Goal: Task Accomplishment & Management: Use online tool/utility

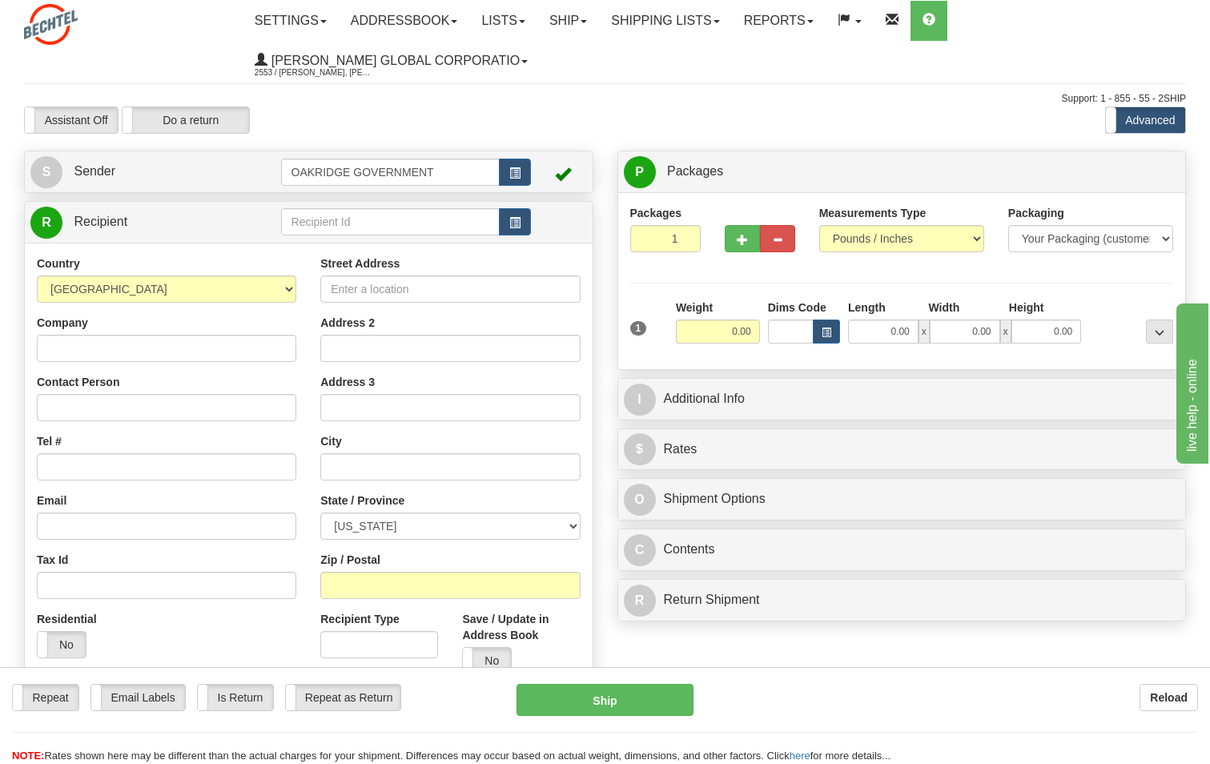
click at [324, 244] on div "Country AFGHANISTAN ALAND ISLANDS ALBANIA ALGERIA AMERICAN SAMOA ANDORRA ANGOLA…" at bounding box center [309, 471] width 568 height 456
click at [556, 21] on link "Ship" at bounding box center [568, 21] width 62 height 40
click at [549, 55] on span "Ship Screen" at bounding box center [518, 56] width 61 height 13
click at [663, 26] on link "Shipping lists" at bounding box center [665, 21] width 132 height 40
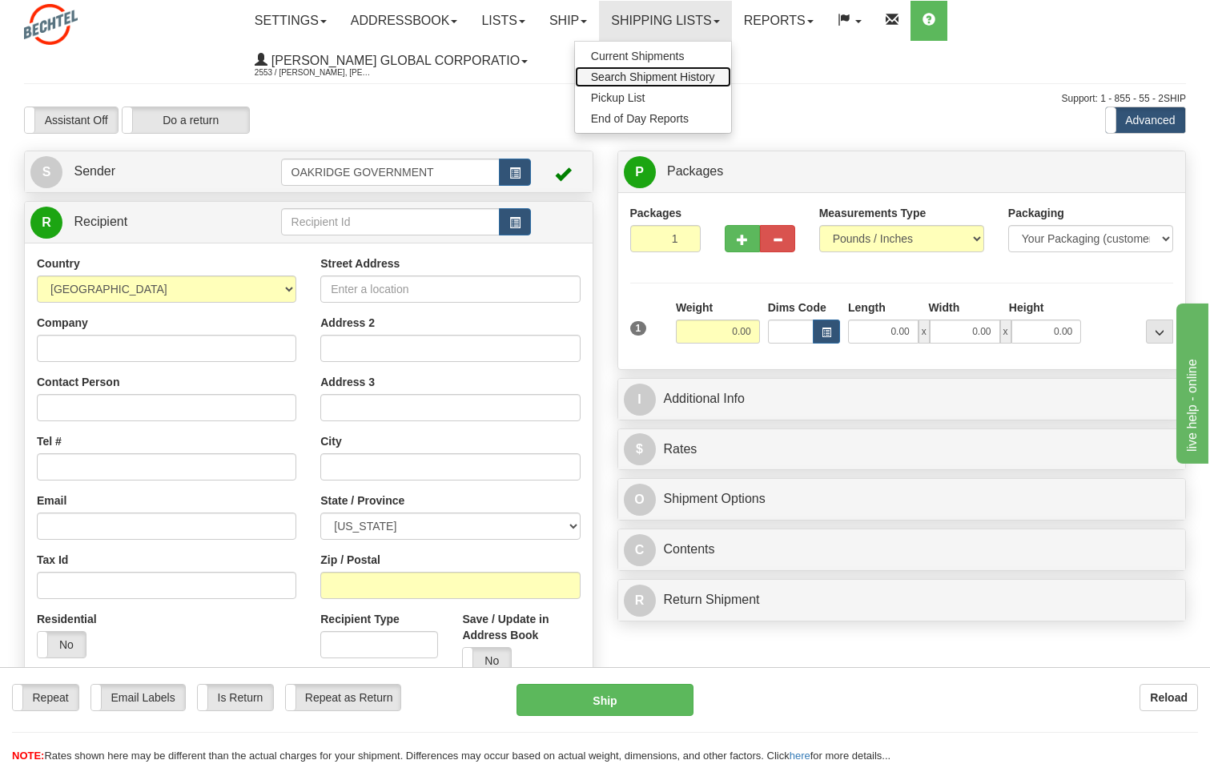
click at [642, 77] on span "Search Shipment History" at bounding box center [653, 76] width 124 height 13
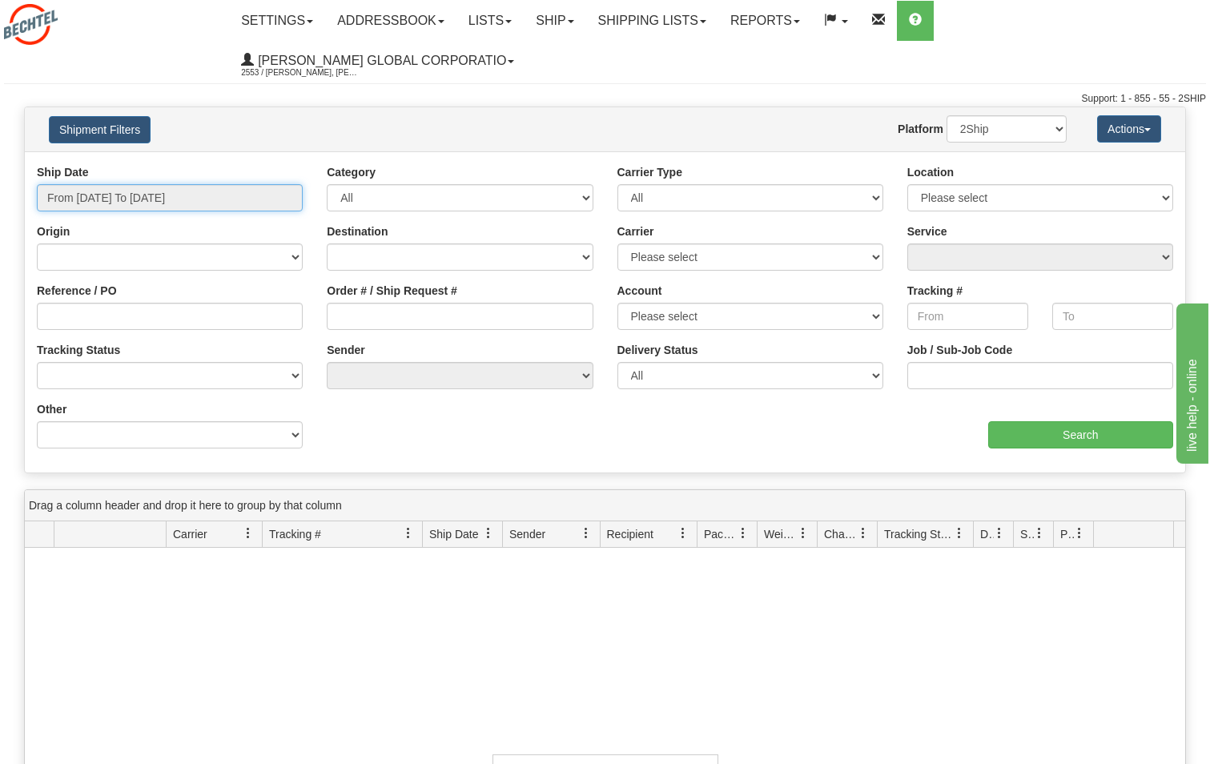
click at [223, 210] on input "From 08/18/2025 To 08/19/2025" at bounding box center [170, 197] width 266 height 27
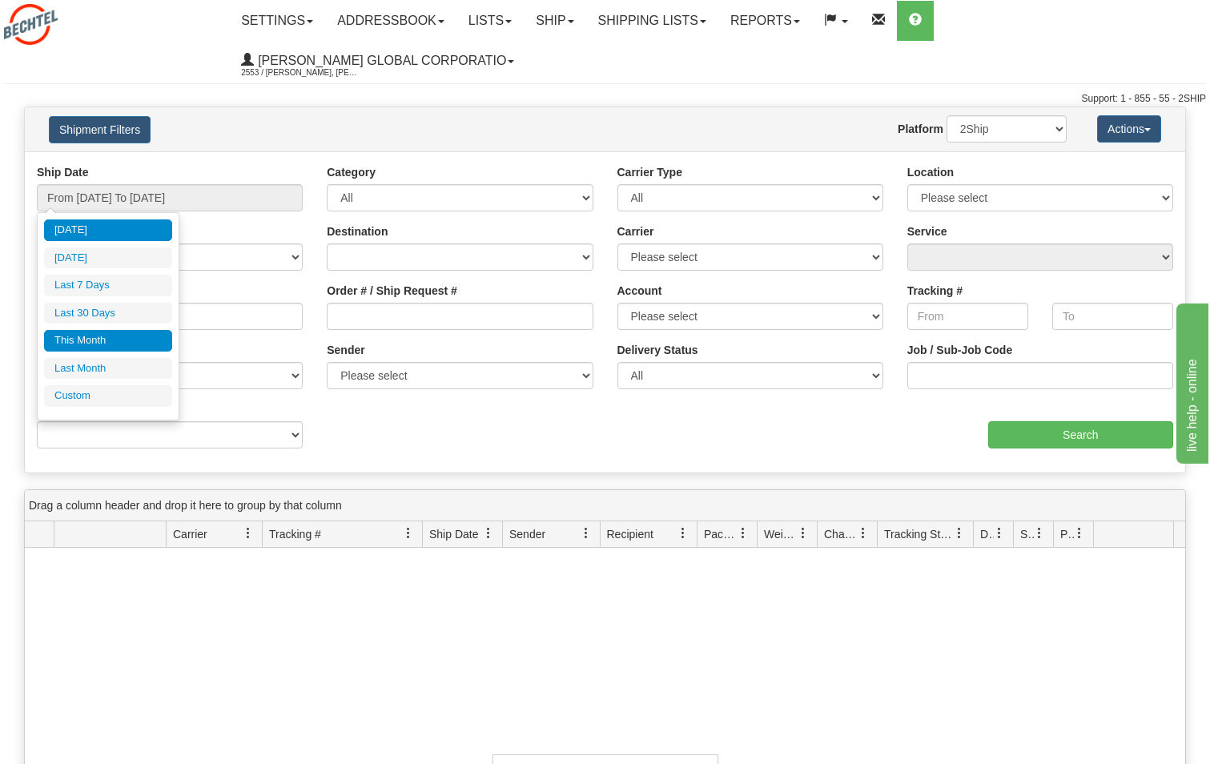
click at [101, 343] on li "This Month" at bounding box center [108, 341] width 128 height 22
type input "From 08/01/2025 To 08/31/2025"
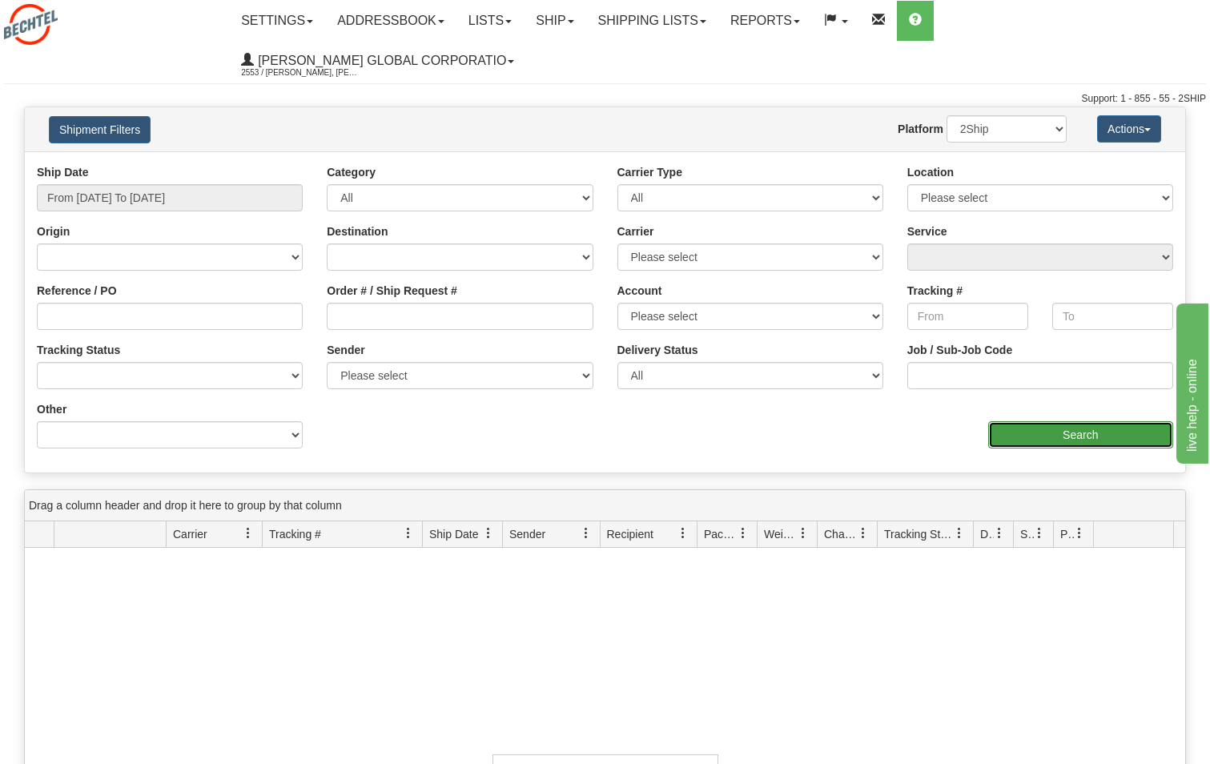
click at [1071, 425] on input "Search" at bounding box center [1081, 434] width 186 height 27
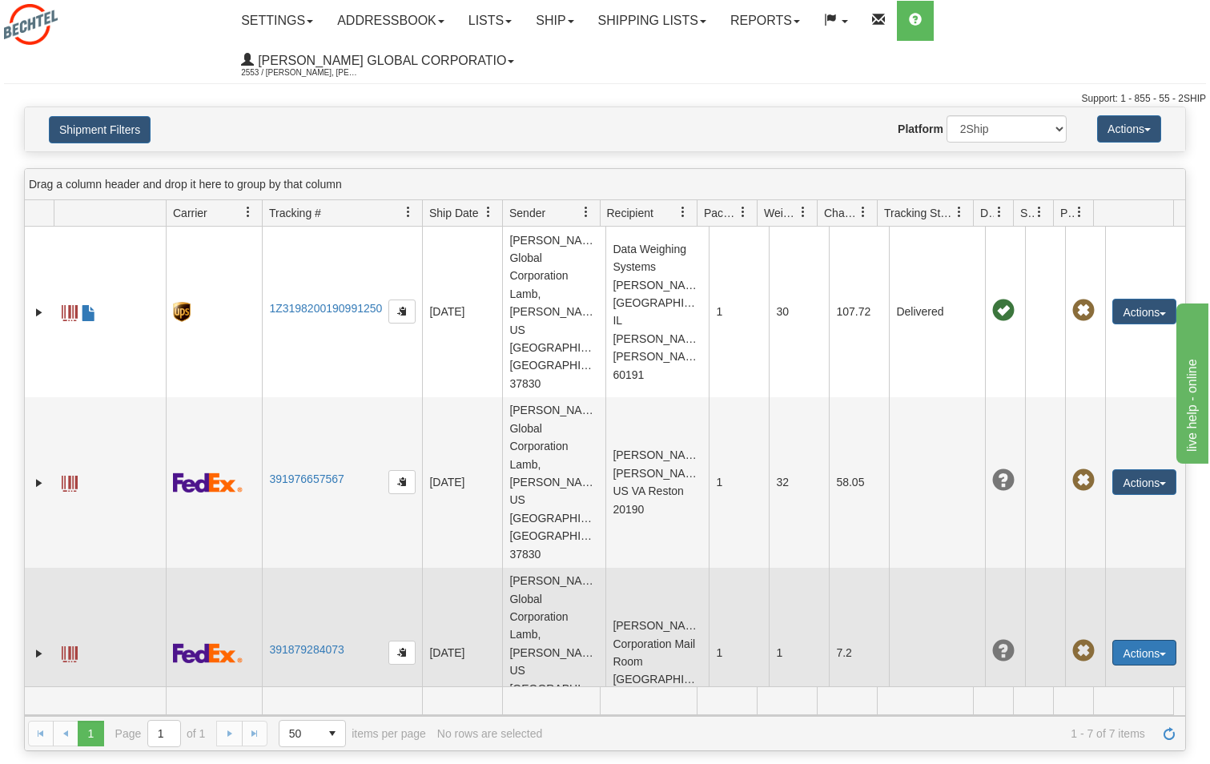
click at [1122, 640] on button "Actions" at bounding box center [1145, 653] width 64 height 26
click at [1093, 672] on link "Repeat" at bounding box center [1112, 682] width 128 height 21
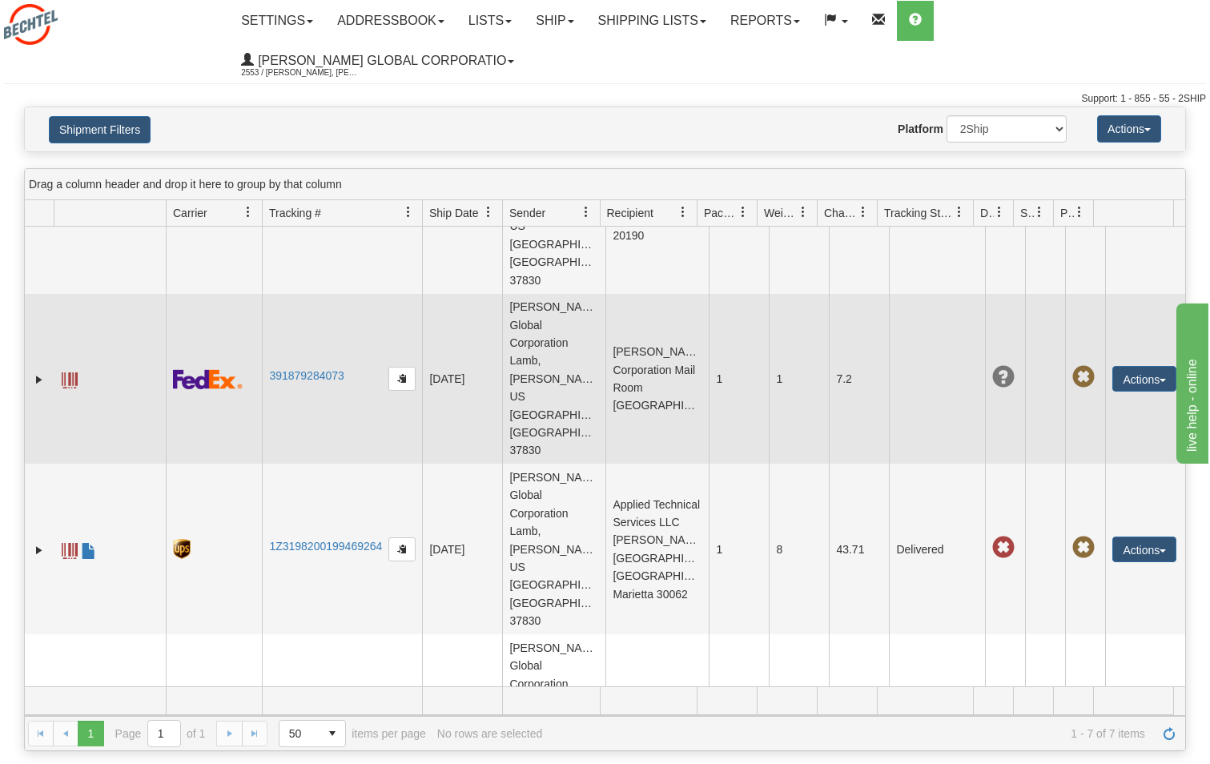
scroll to position [320, 0]
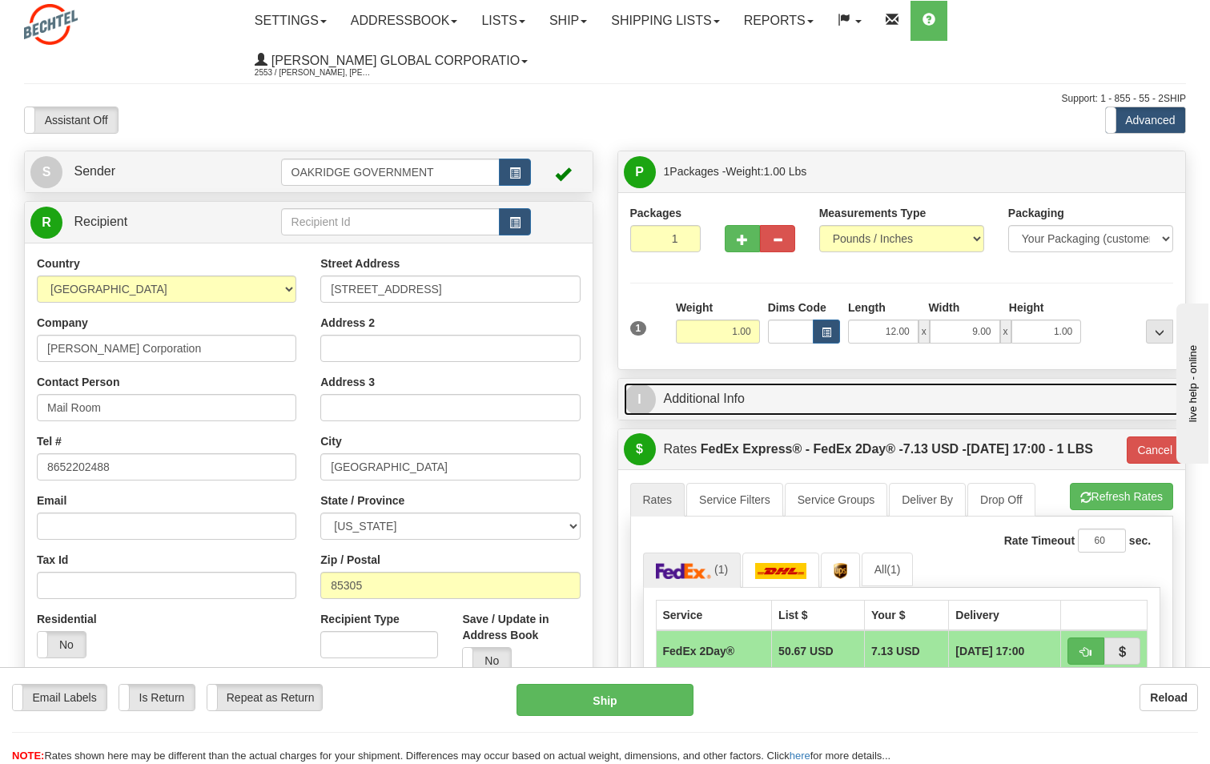
click at [711, 385] on link "I Additional Info" at bounding box center [902, 399] width 557 height 33
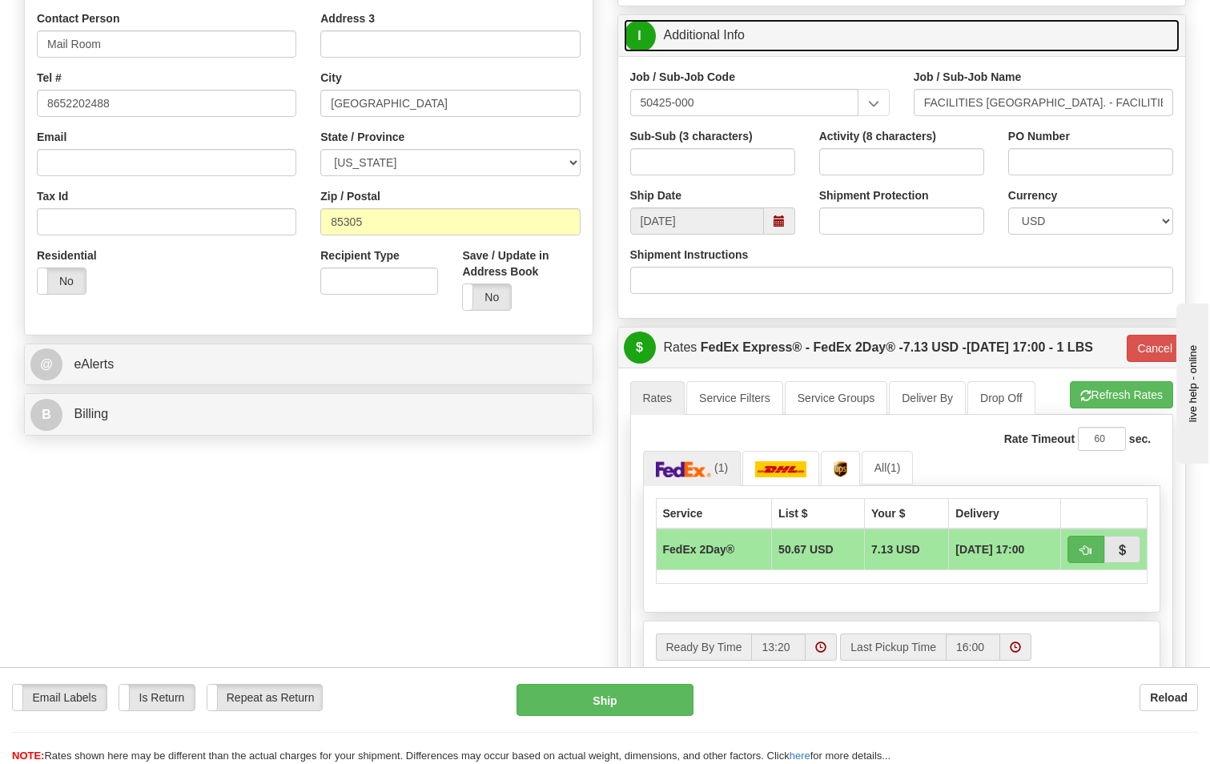
scroll to position [320, 0]
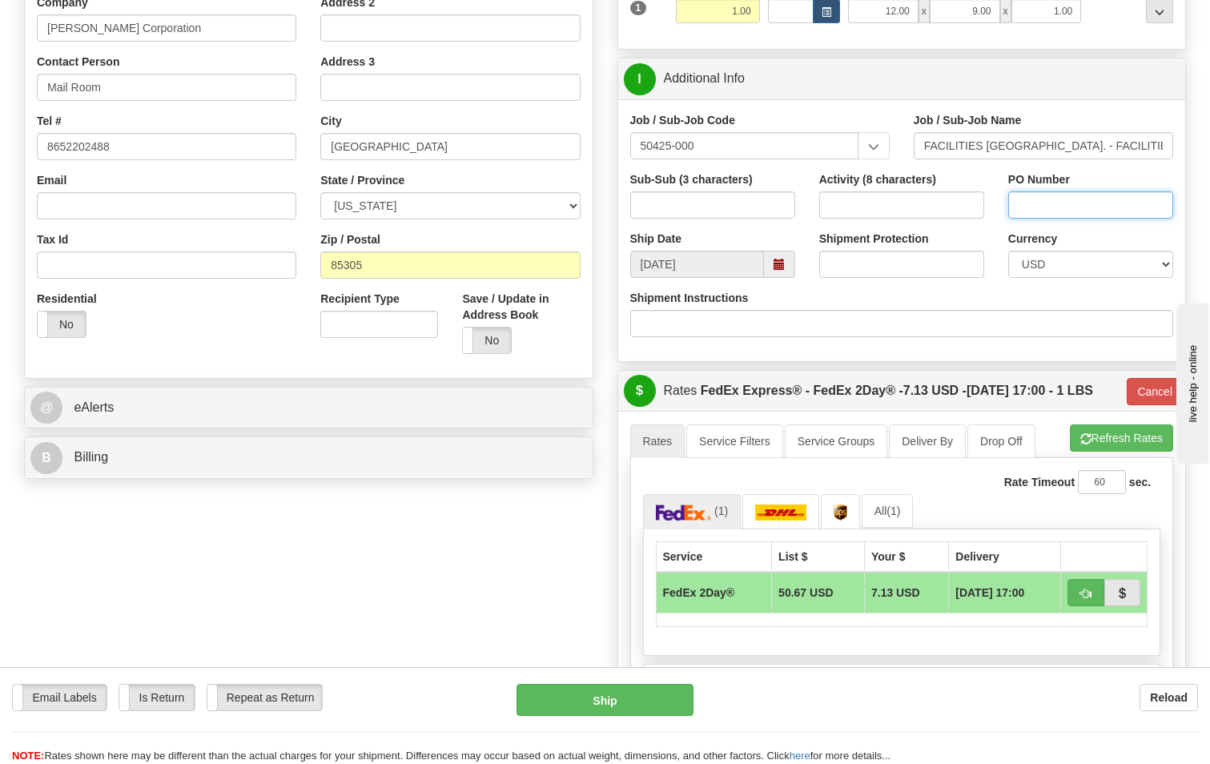
click at [1045, 203] on input "PO Number" at bounding box center [1090, 204] width 165 height 27
type input "50425-000-MSS"
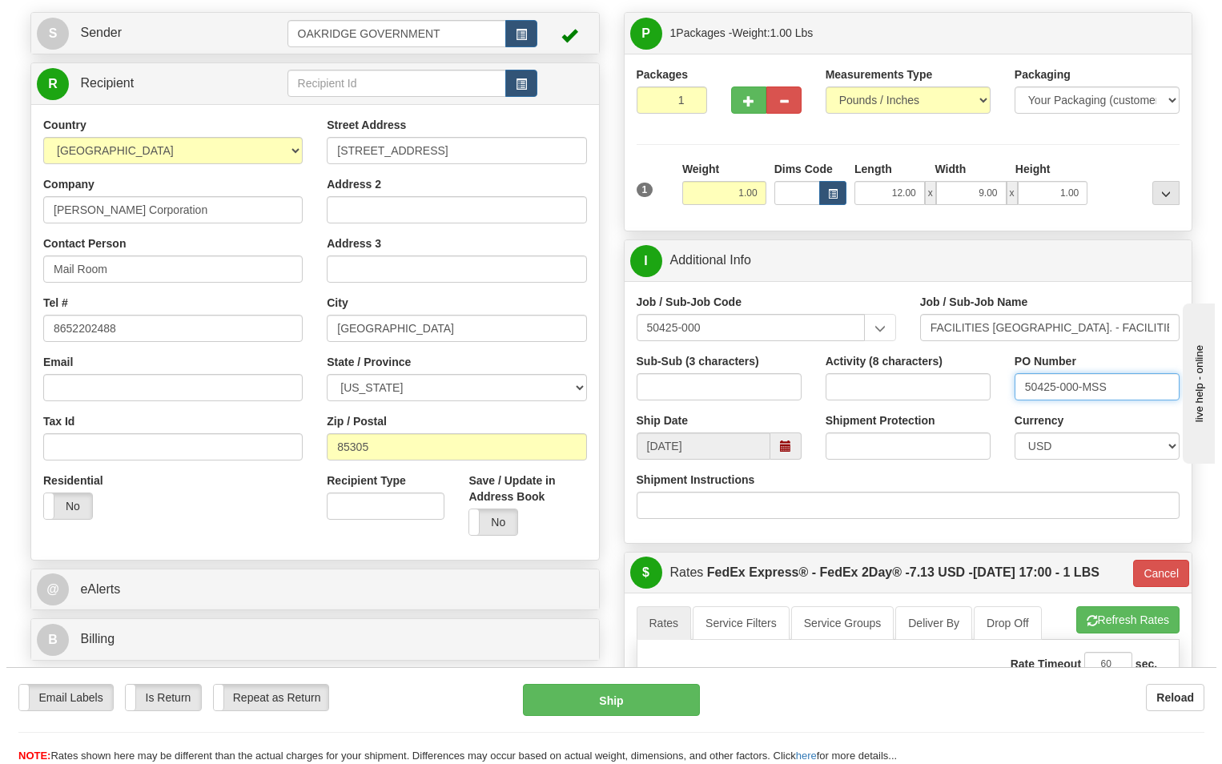
scroll to position [401, 0]
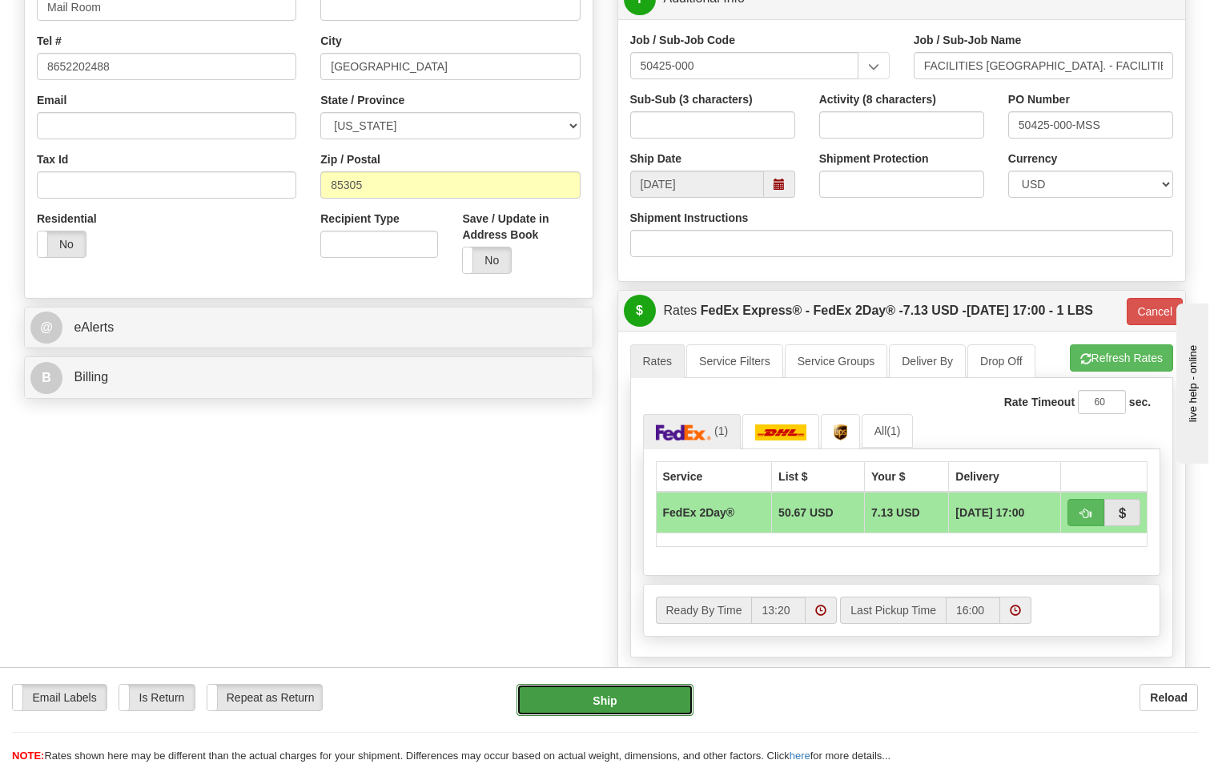
click at [562, 694] on button "Ship" at bounding box center [606, 700] width 178 height 32
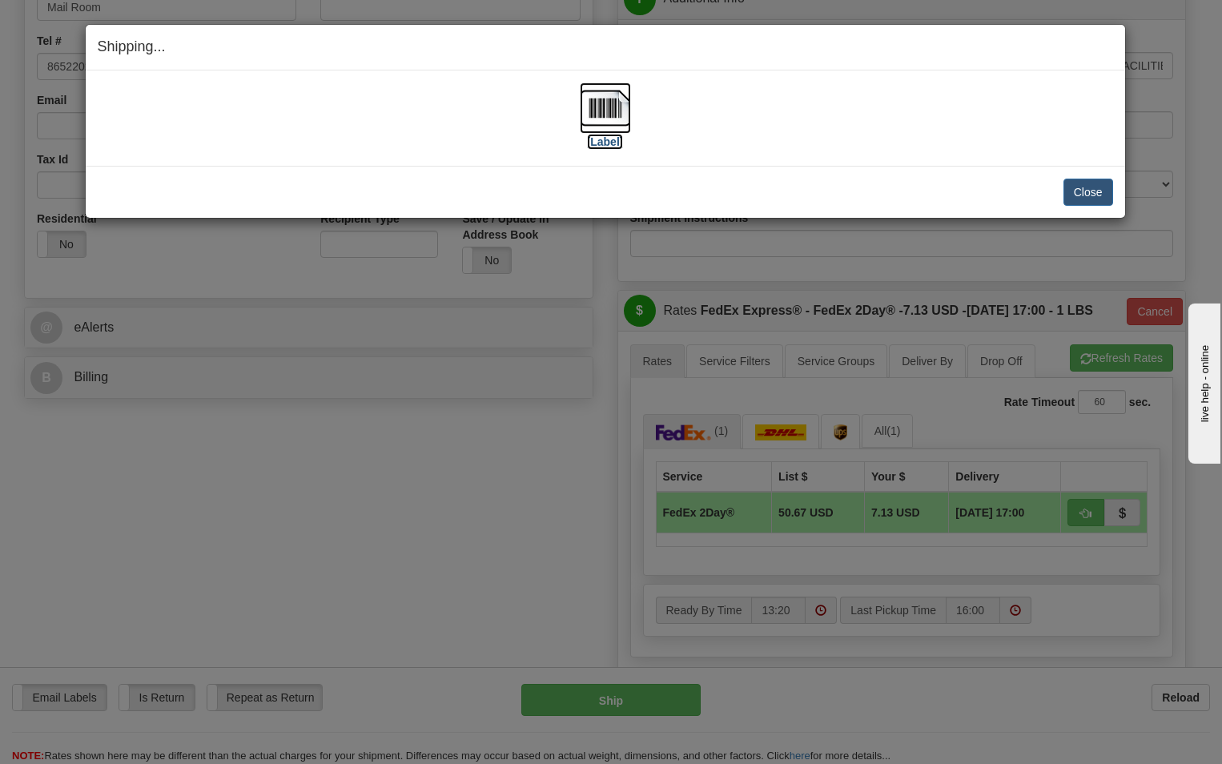
click at [610, 140] on label "[Label]" at bounding box center [605, 142] width 37 height 16
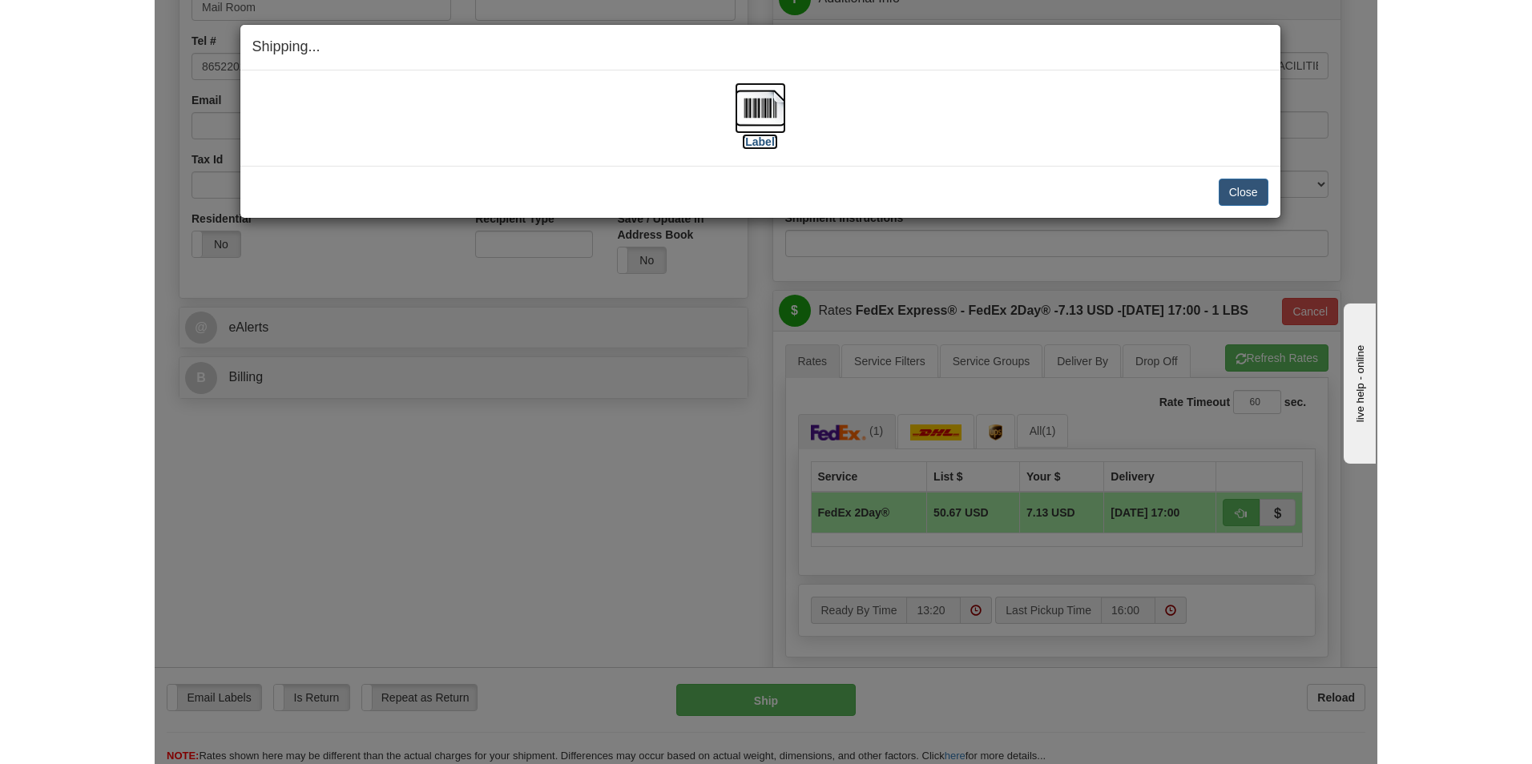
scroll to position [364, 0]
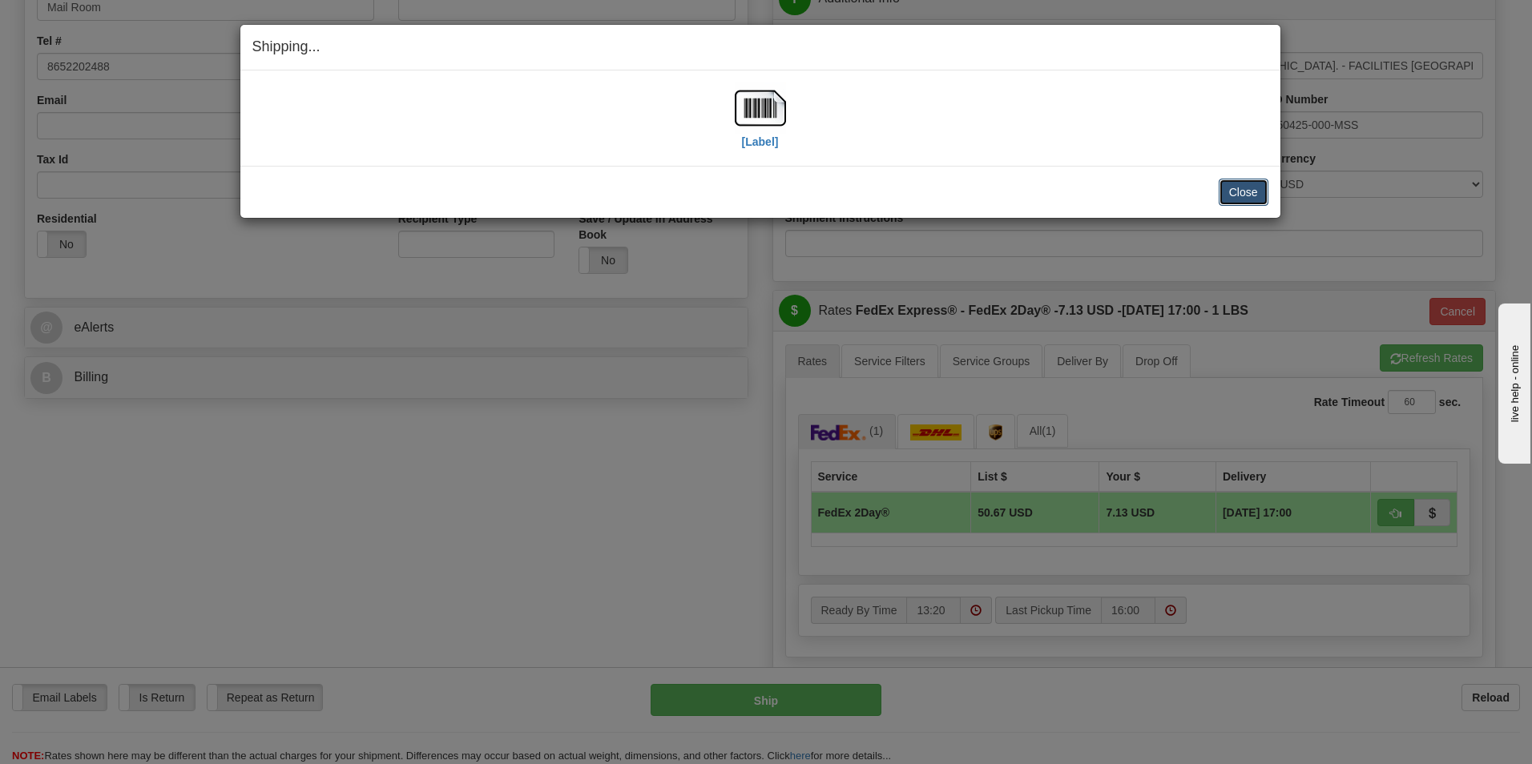
click at [1210, 196] on button "Close" at bounding box center [1243, 192] width 50 height 27
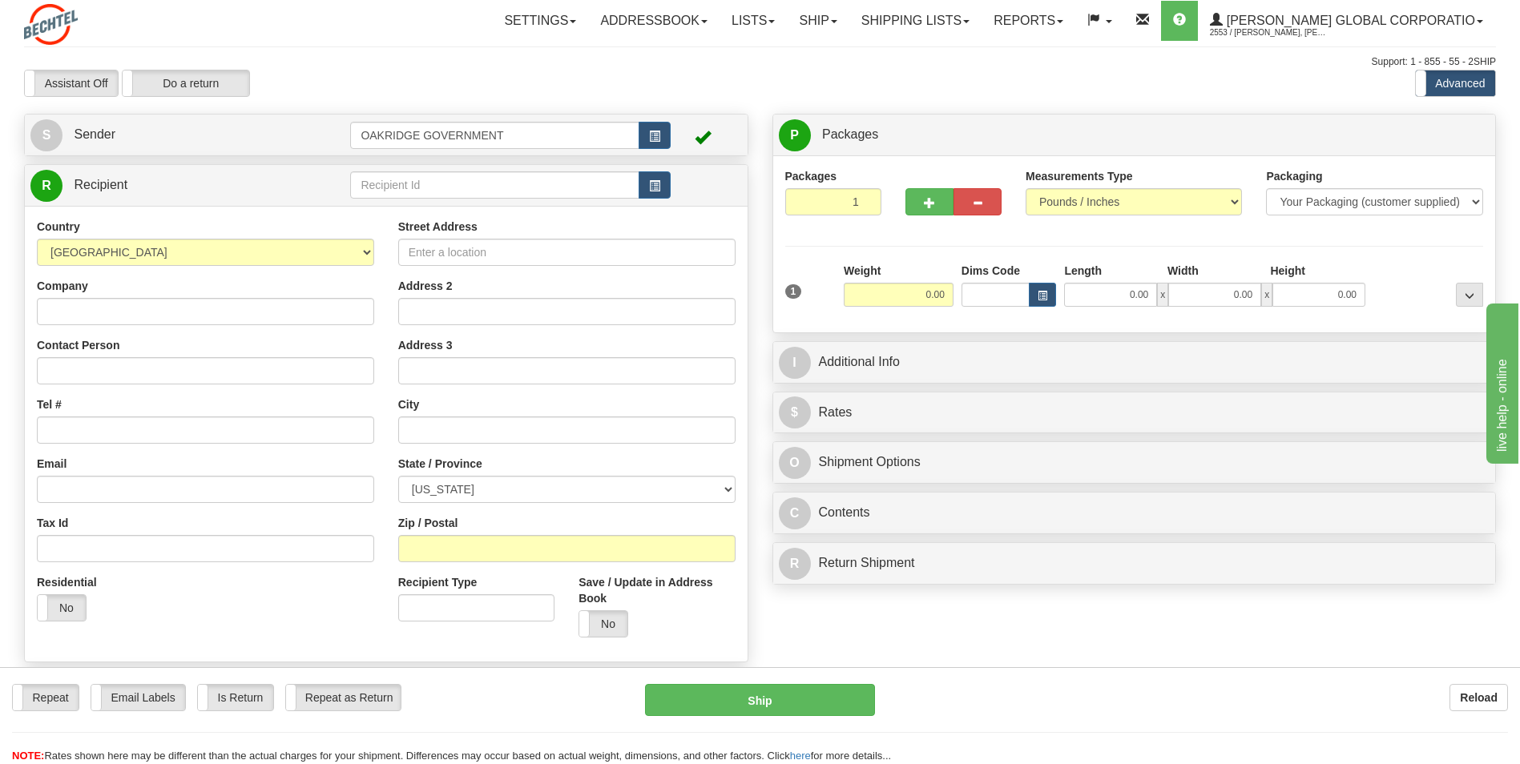
click at [168, 209] on div "Country [GEOGRAPHIC_DATA] [GEOGRAPHIC_DATA] [GEOGRAPHIC_DATA] [GEOGRAPHIC_DATA]…" at bounding box center [386, 434] width 723 height 456
click at [253, 614] on div "Residential Yes No" at bounding box center [205, 603] width 361 height 59
click at [325, 618] on div "Residential Yes No" at bounding box center [205, 603] width 361 height 59
click at [264, 648] on div "Country [GEOGRAPHIC_DATA] [GEOGRAPHIC_DATA] [GEOGRAPHIC_DATA] [GEOGRAPHIC_DATA]…" at bounding box center [386, 434] width 723 height 431
click at [327, 608] on div "Residential Yes No" at bounding box center [205, 603] width 361 height 59
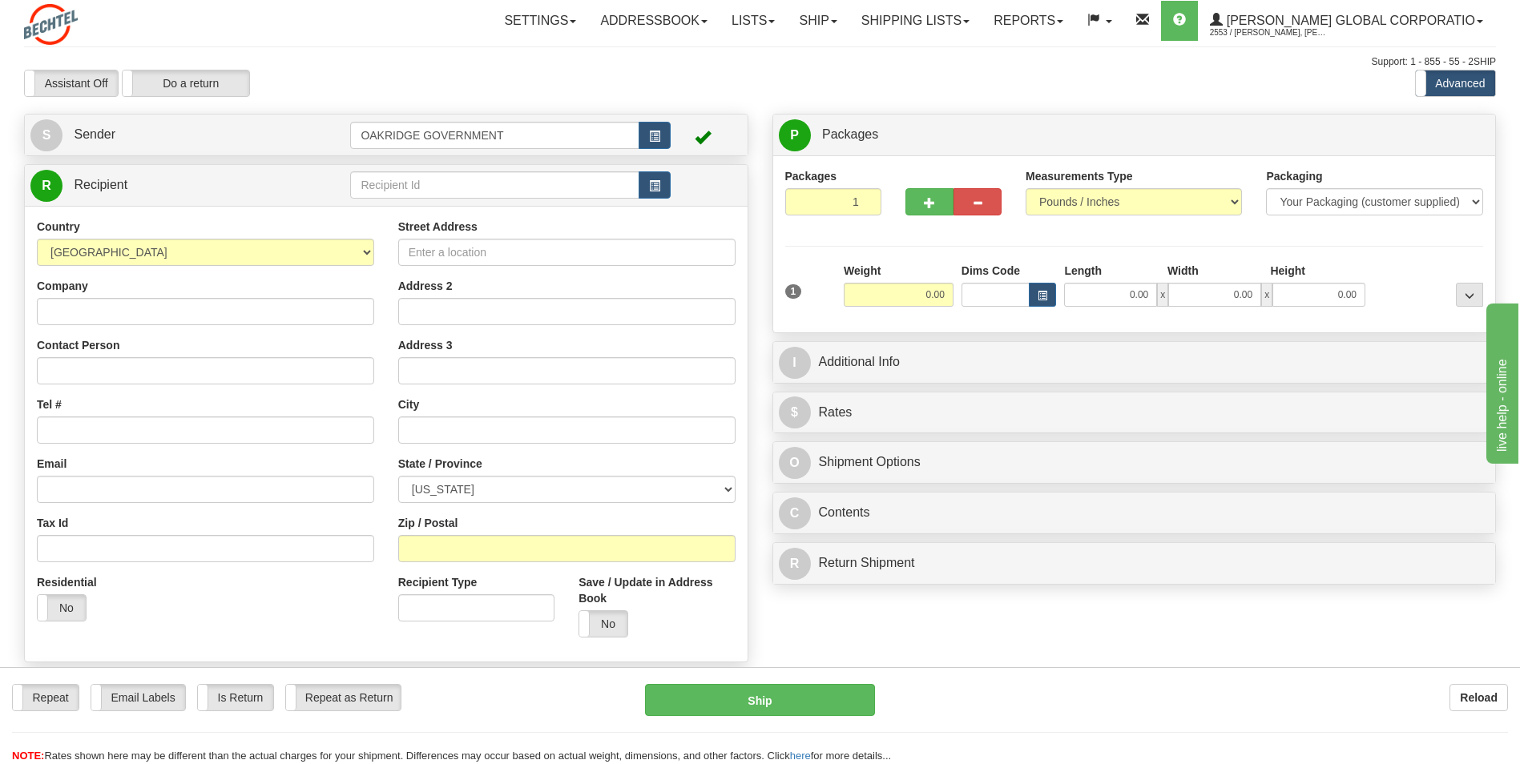
click at [294, 639] on div "Country [GEOGRAPHIC_DATA] [GEOGRAPHIC_DATA] [GEOGRAPHIC_DATA] [GEOGRAPHIC_DATA]…" at bounding box center [386, 434] width 723 height 431
click at [160, 300] on input "Company" at bounding box center [205, 311] width 337 height 27
type input "N"
type input "[PERSON_NAME] National Inc"
type input "[PERSON_NAME]"
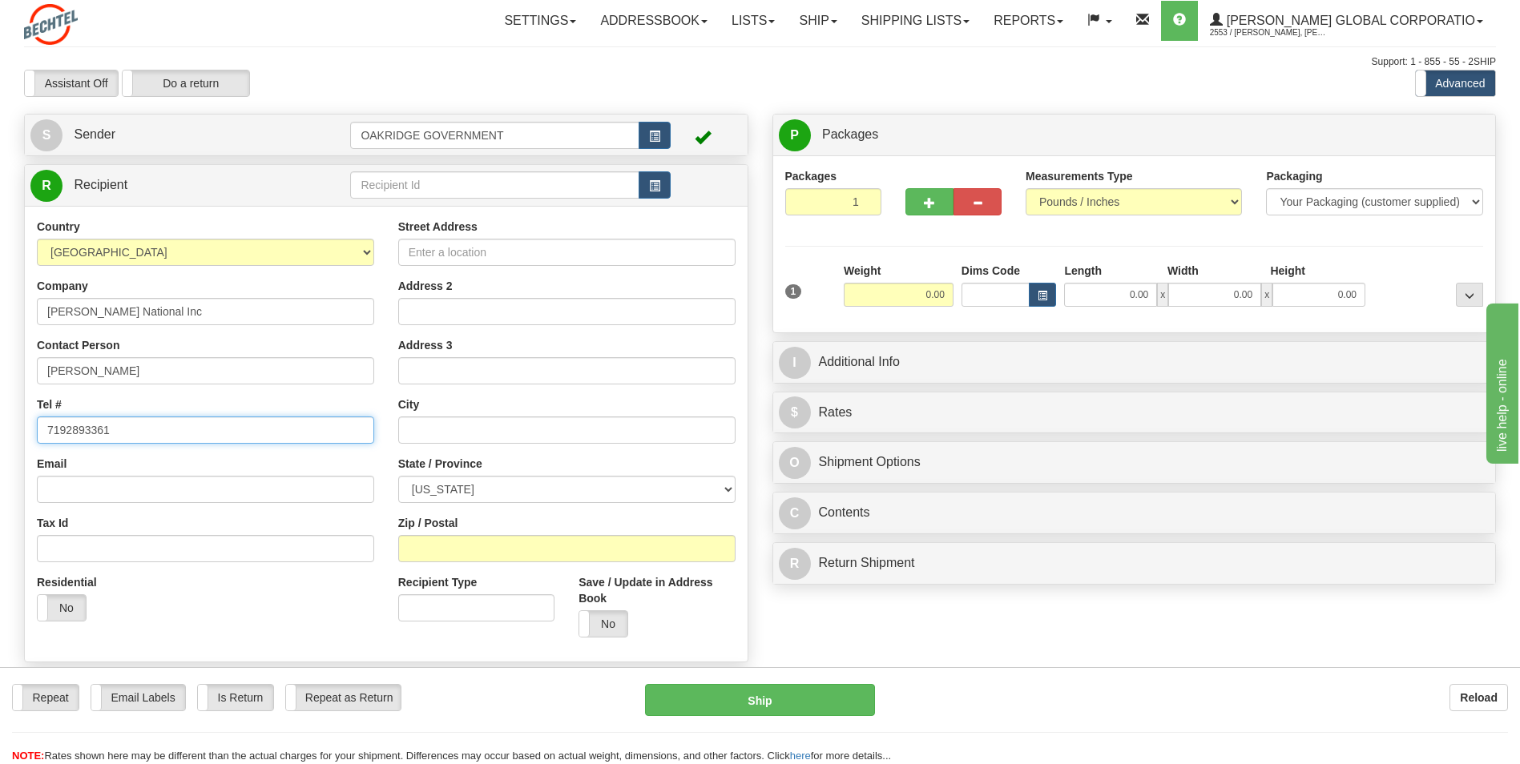
type input "7192893361"
click at [449, 248] on input "Street Address" at bounding box center [566, 252] width 337 height 27
type input "[STREET_ADDRESS]"
type input "Unit #2"
click at [499, 417] on input "text" at bounding box center [566, 430] width 337 height 27
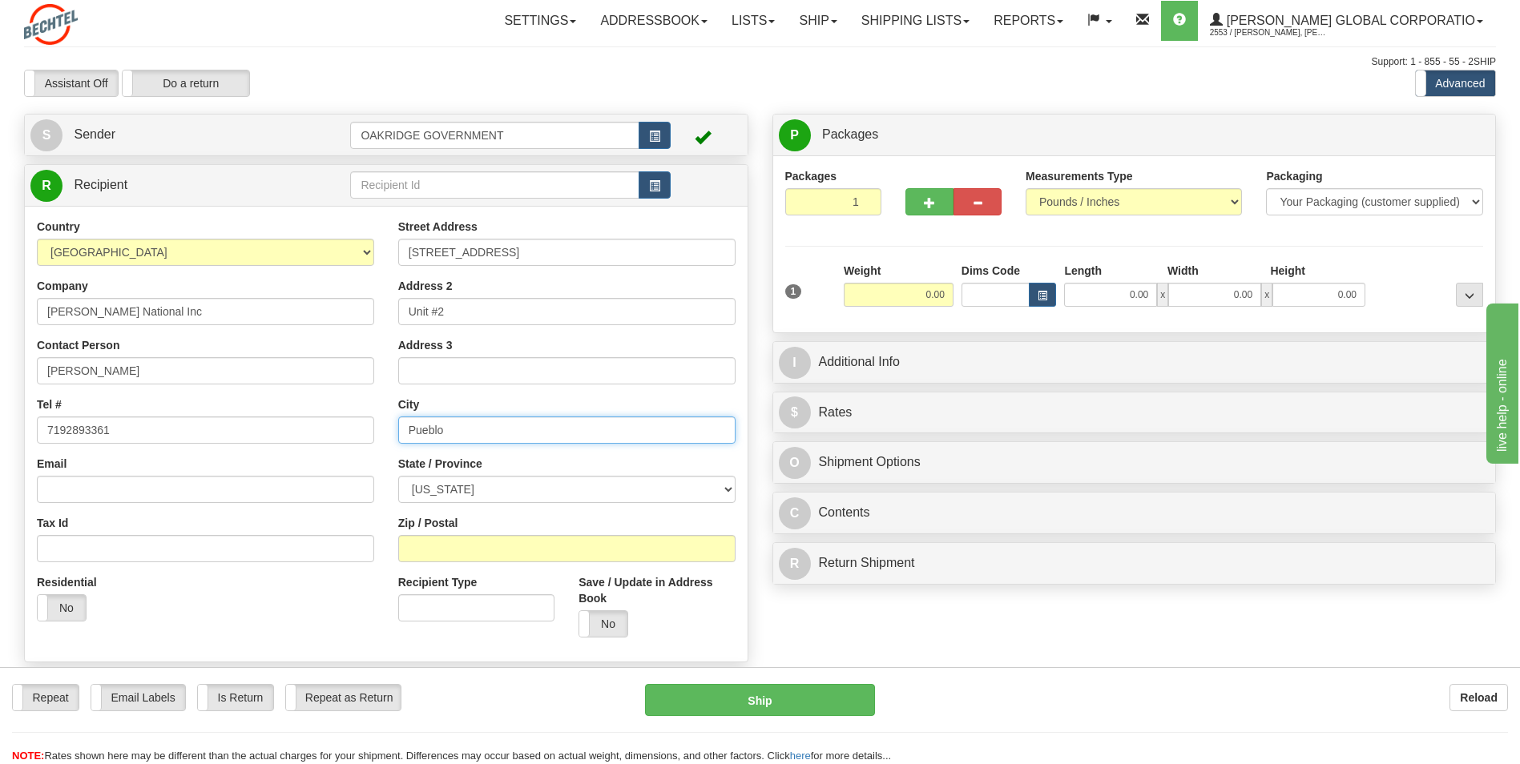
type input "Pueblo"
select select "CO"
type input "81006"
click at [911, 295] on input "0.00" at bounding box center [898, 295] width 110 height 24
type input "0.65"
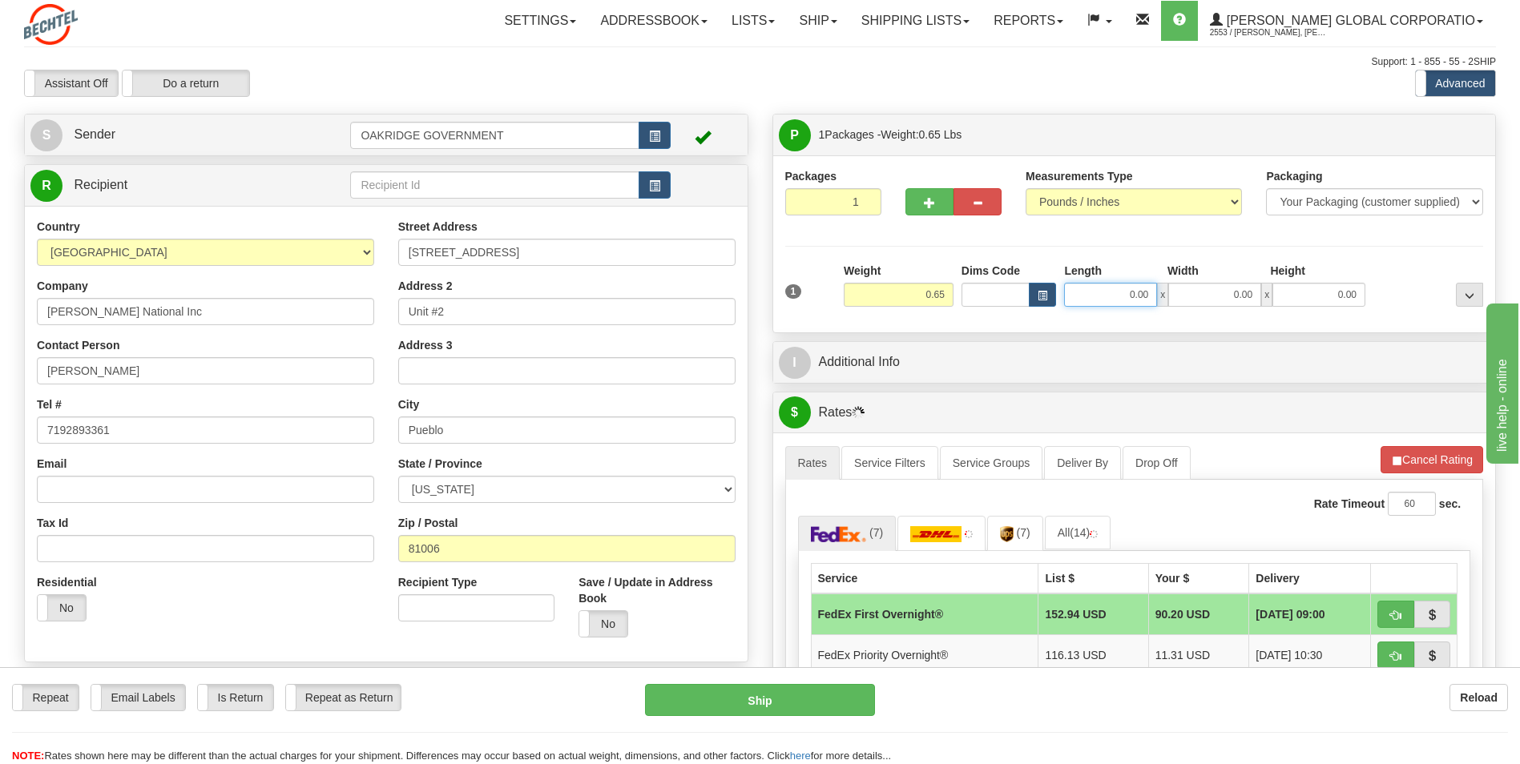
click at [1097, 292] on input "0.00" at bounding box center [1110, 295] width 93 height 24
type input "12.00"
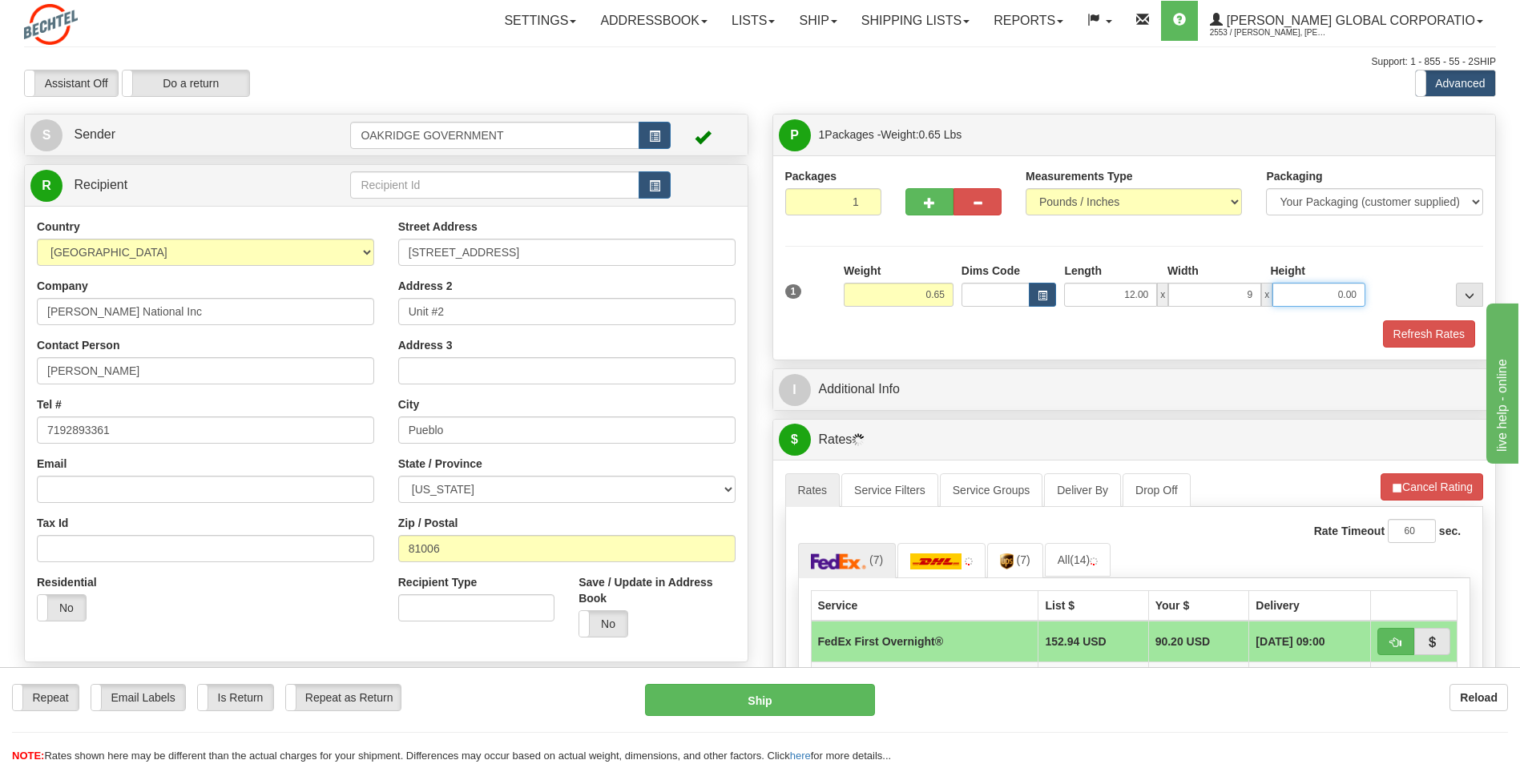
type input "9.00"
type input "1.00"
click at [1057, 331] on div "Refresh Rates" at bounding box center [1134, 333] width 706 height 27
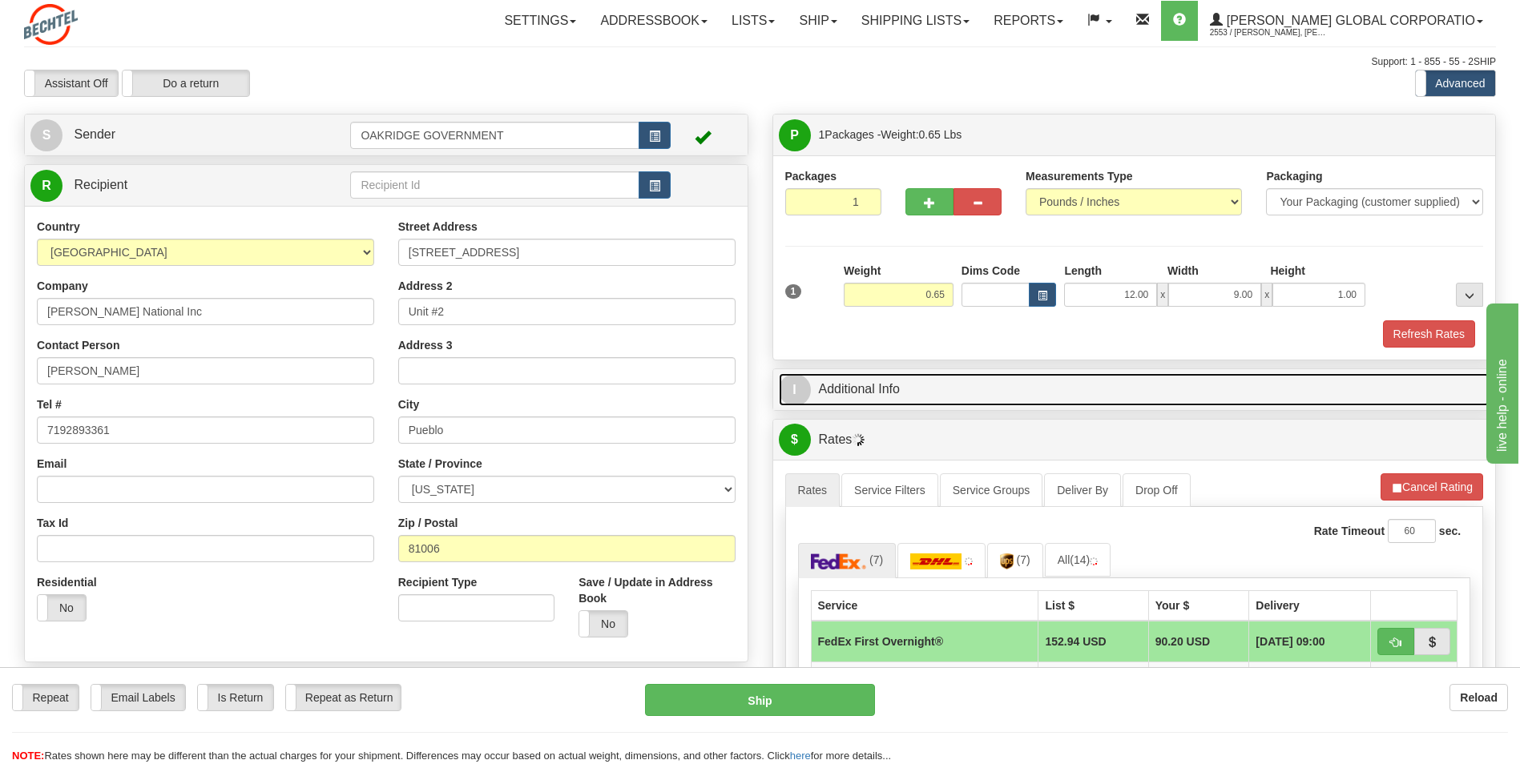
click at [916, 385] on link "I Additional Info" at bounding box center [1134, 389] width 711 height 33
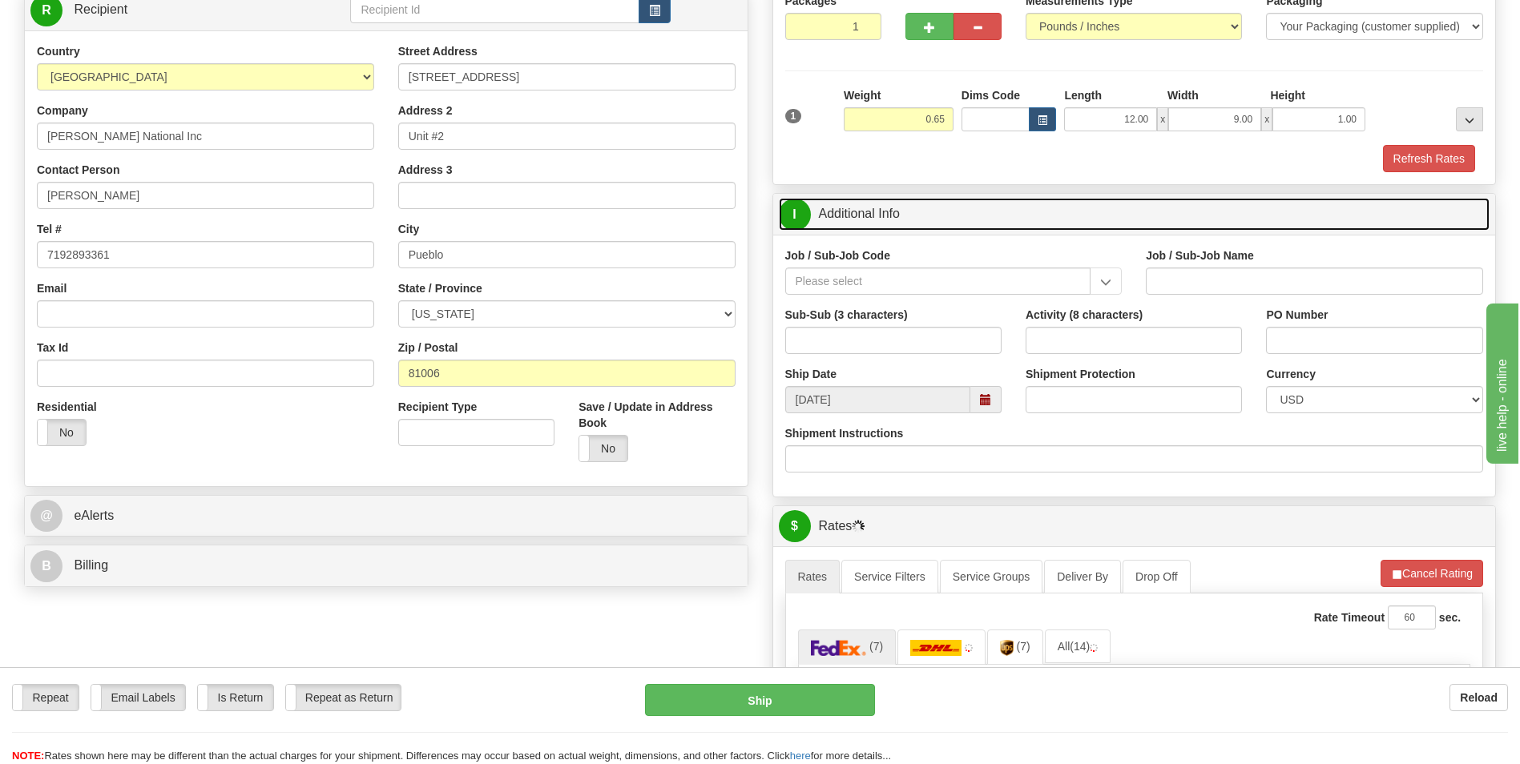
scroll to position [240, 0]
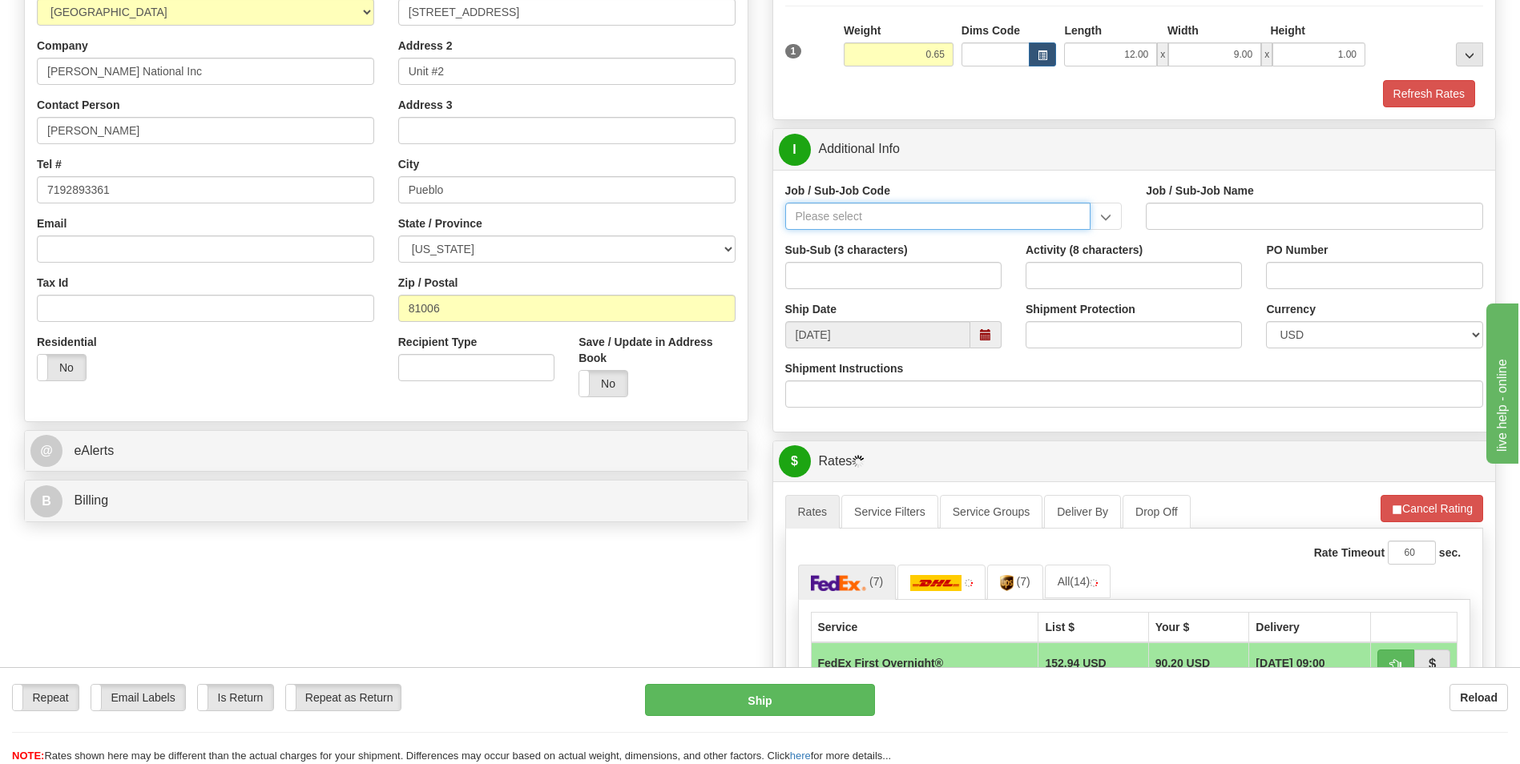
click at [859, 208] on input "Job / Sub-Job Code" at bounding box center [938, 216] width 306 height 27
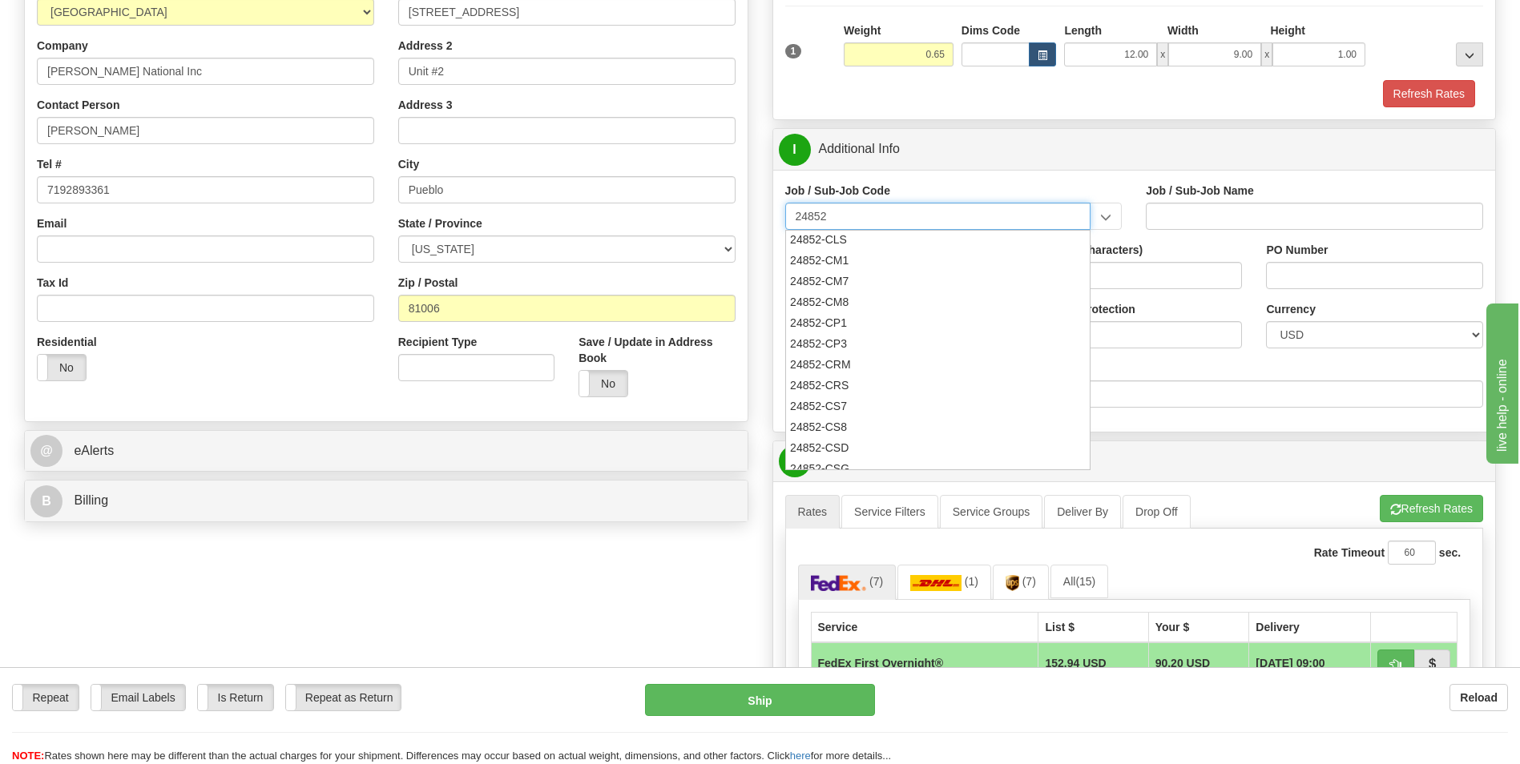
scroll to position [1604, 0]
click at [830, 309] on div "24852-CM8" at bounding box center [934, 304] width 290 height 18
type input "24852-CM8"
type input "PUEBLO CHEM DEMIL PROJECT - CLOSURE-MP-BNI-UTILIT"
type input "24852-CM8"
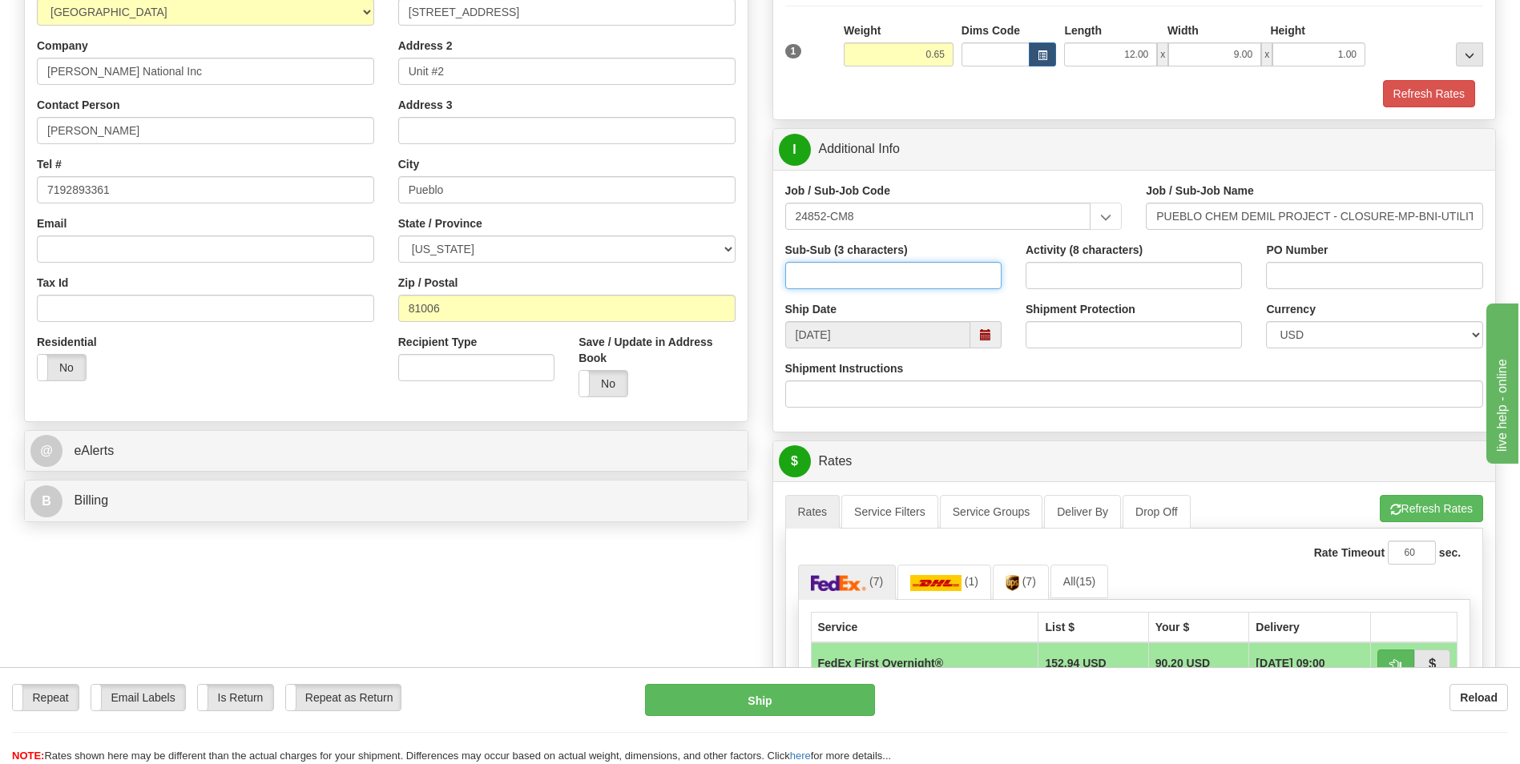
click at [907, 276] on input "Sub-Sub (3 characters)" at bounding box center [893, 275] width 216 height 27
type input "000"
click at [1249, 292] on div "Activity (8 characters)" at bounding box center [1133, 271] width 240 height 59
click at [1063, 286] on input "Activity (8 characters)" at bounding box center [1133, 275] width 216 height 27
click at [1019, 294] on div "Activity (8 characters)" at bounding box center [1133, 271] width 240 height 59
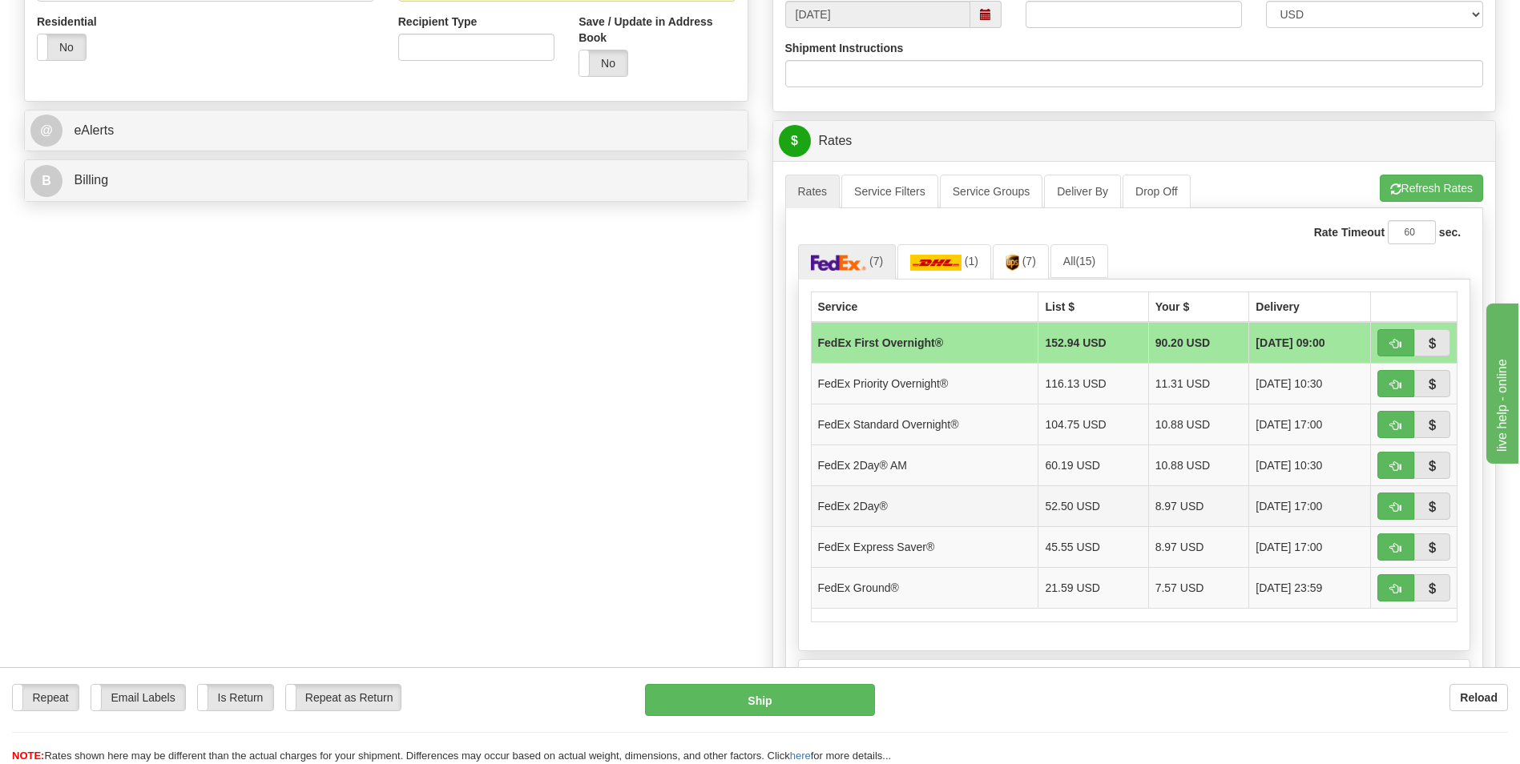
scroll to position [641, 0]
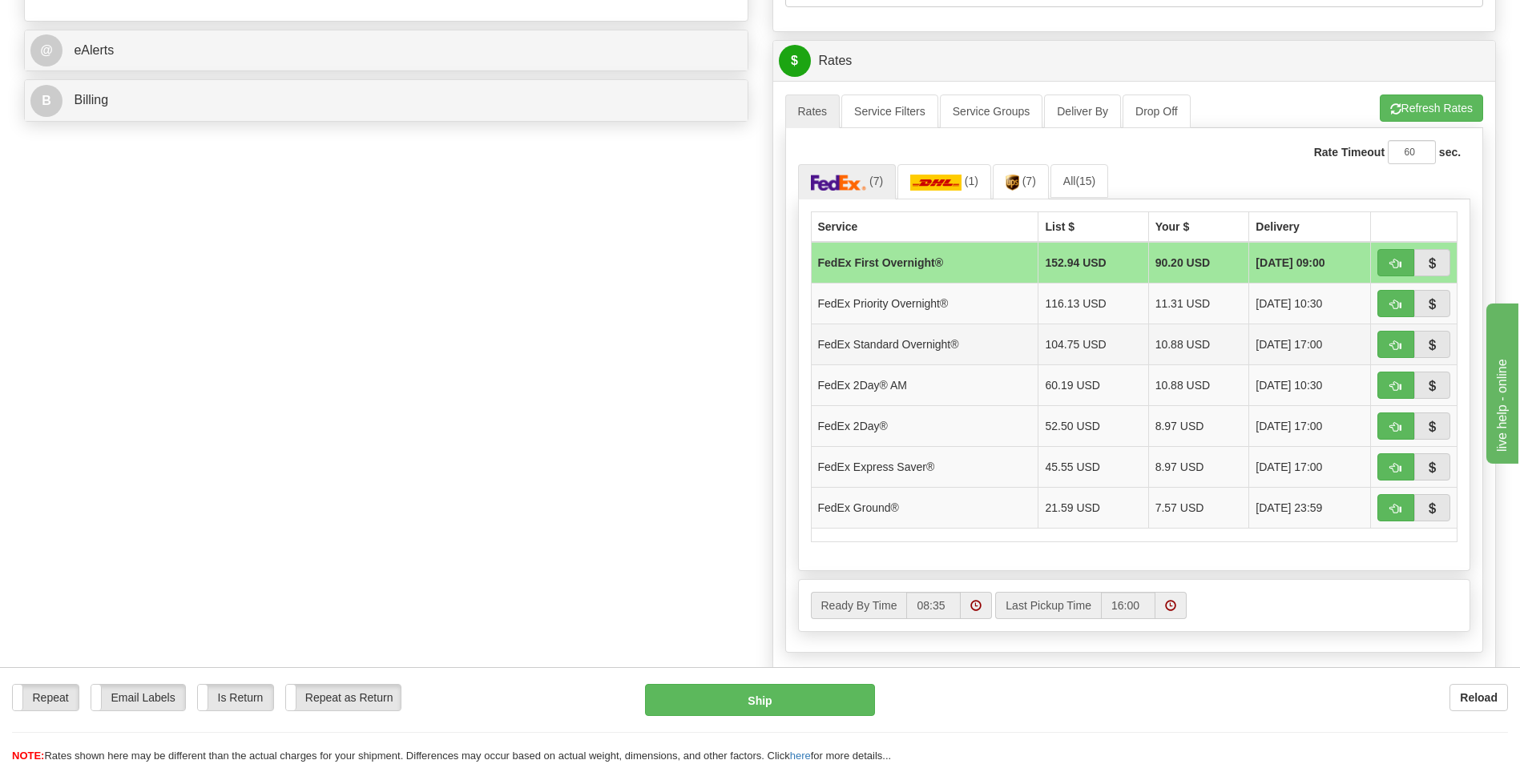
click at [890, 336] on td "FedEx Standard Overnight®" at bounding box center [924, 344] width 227 height 41
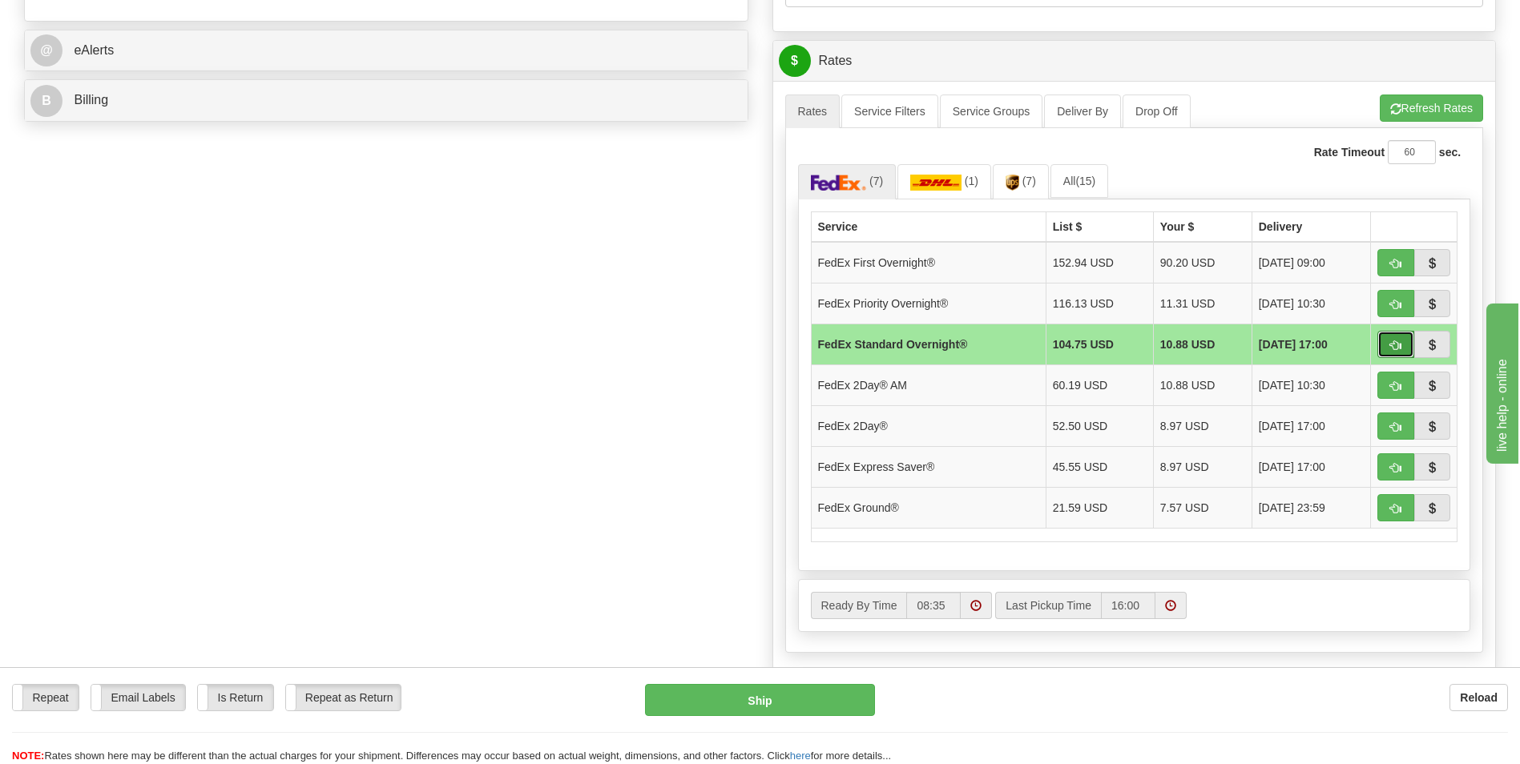
click at [1398, 345] on span "button" at bounding box center [1395, 345] width 11 height 10
type input "05"
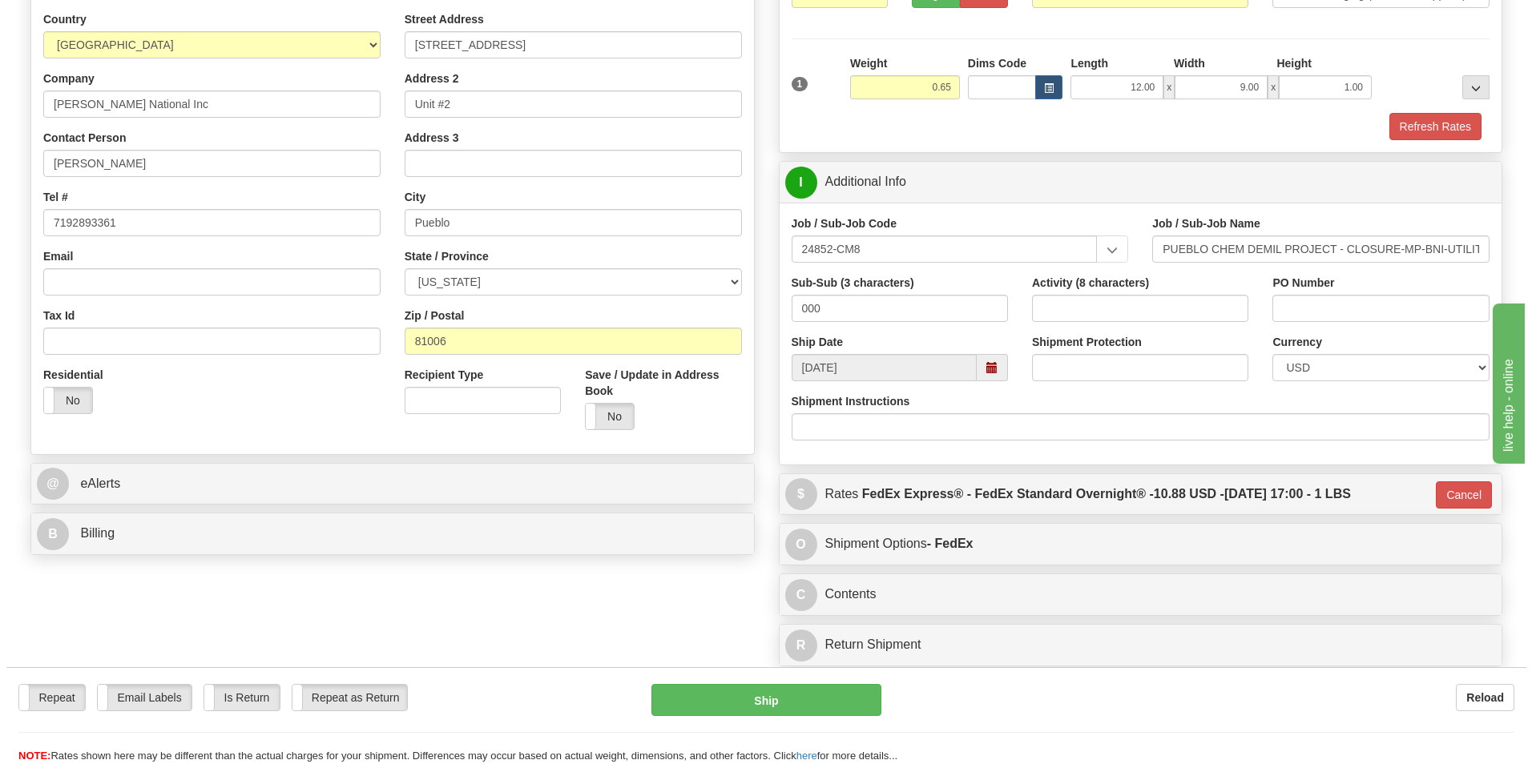
scroll to position [154, 0]
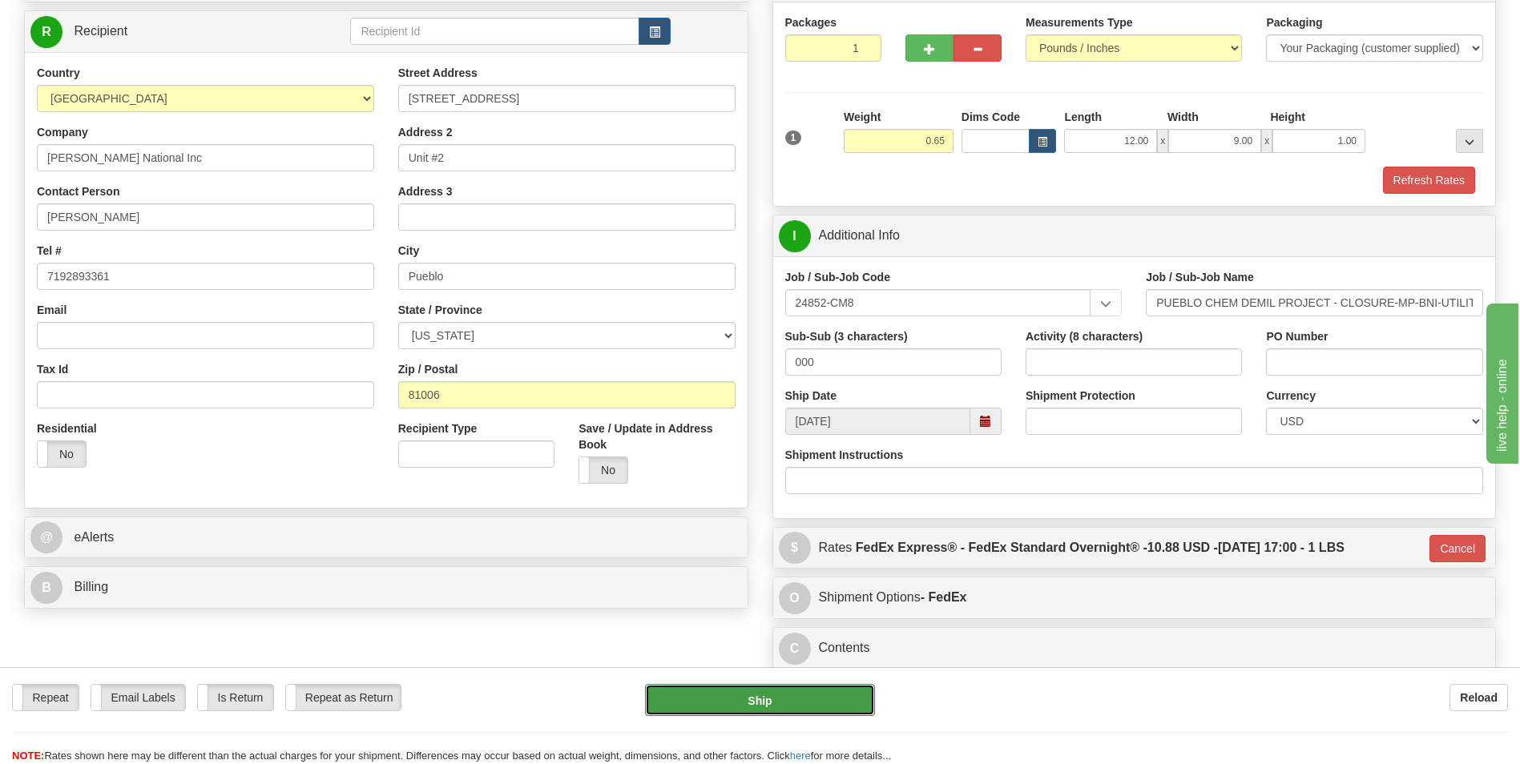
click at [740, 698] on button "Ship" at bounding box center [759, 700] width 229 height 32
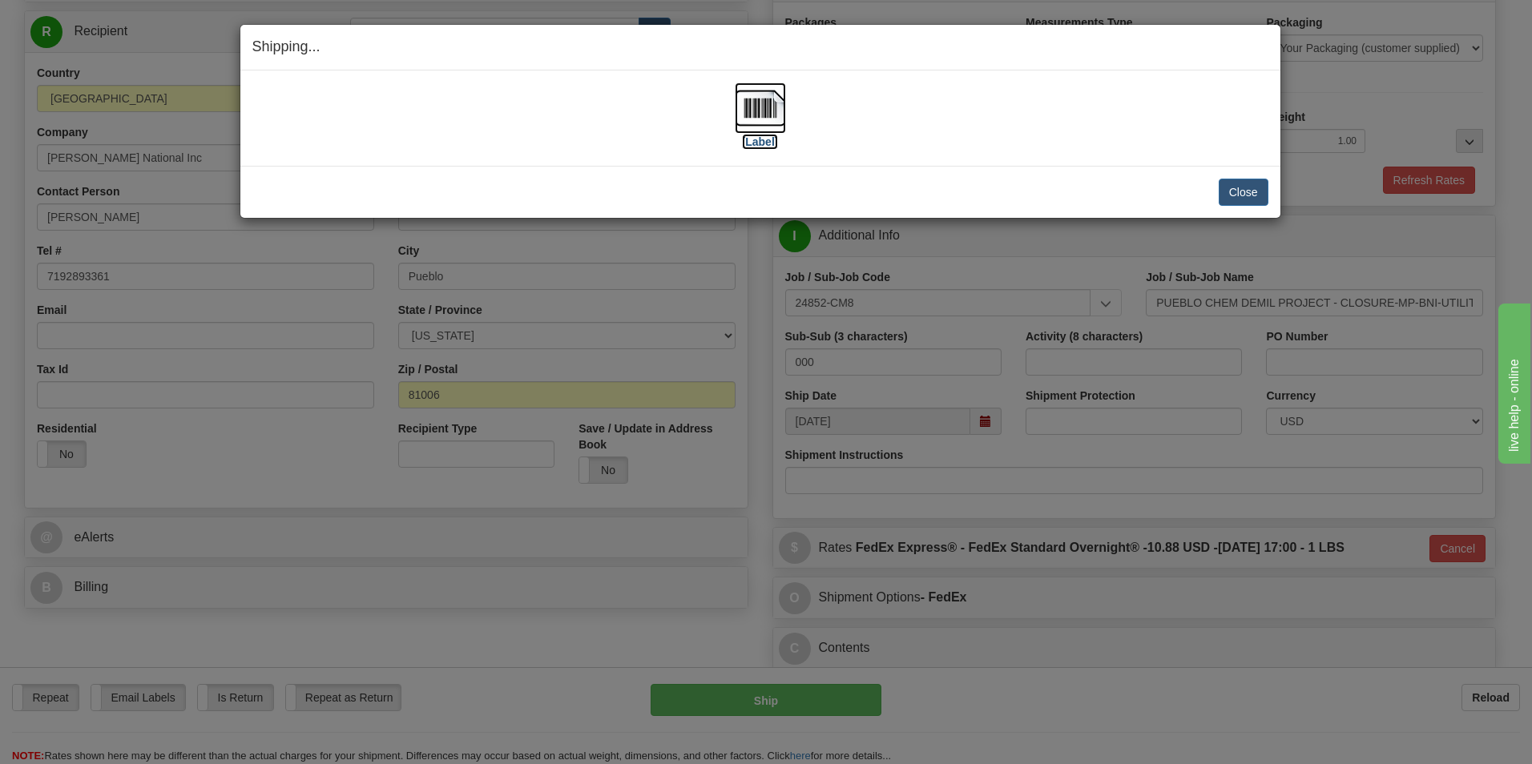
click at [765, 139] on label "[Label]" at bounding box center [760, 142] width 37 height 16
